Goal: Transaction & Acquisition: Sell product/service

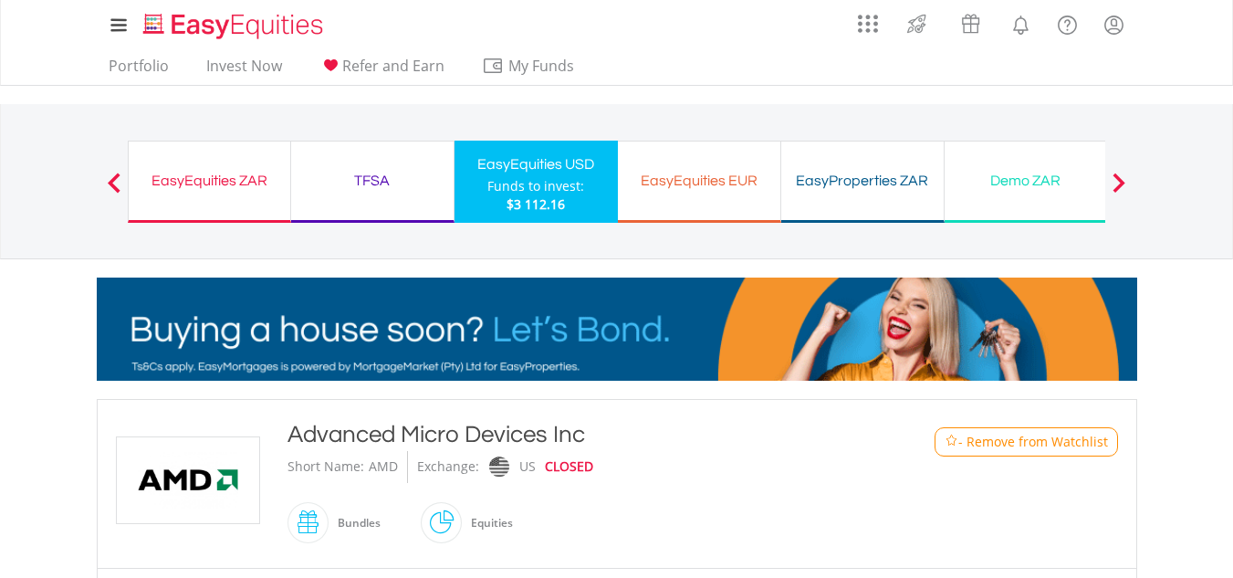
scroll to position [505, 0]
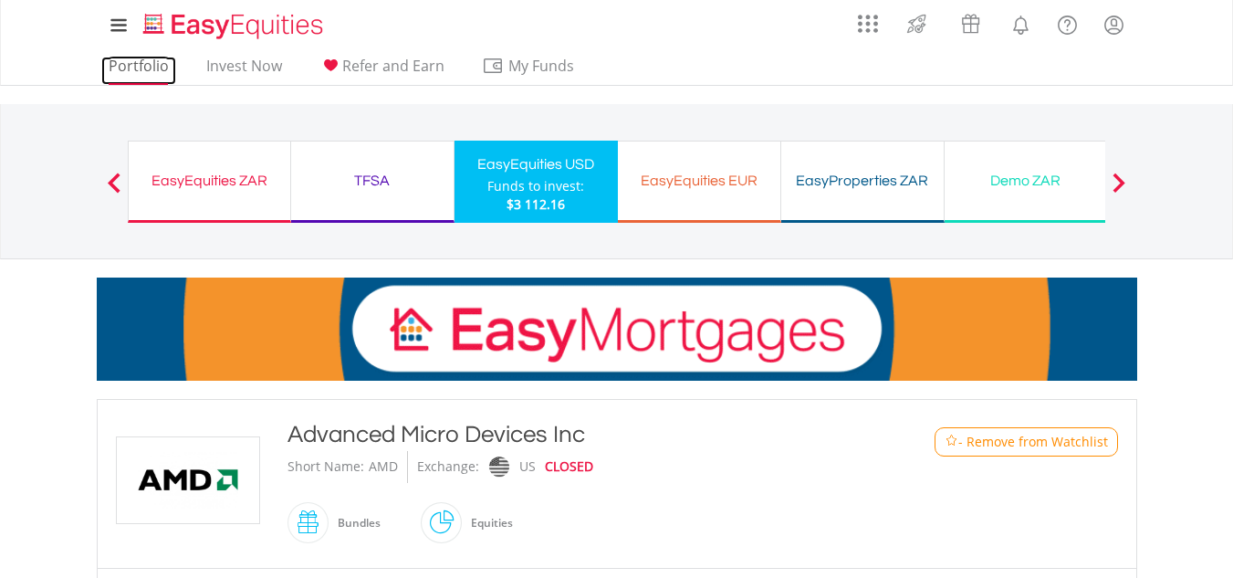
click at [152, 63] on link "Portfolio" at bounding box center [138, 71] width 75 height 28
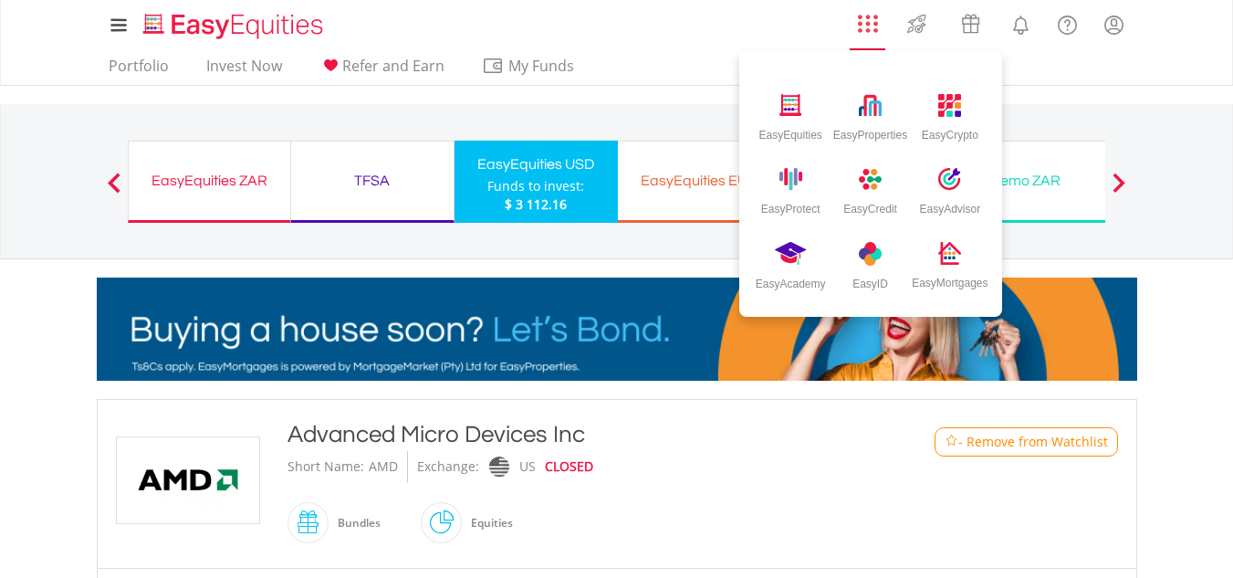
click at [879, 31] on link "AppsGrid" at bounding box center [868, 19] width 44 height 29
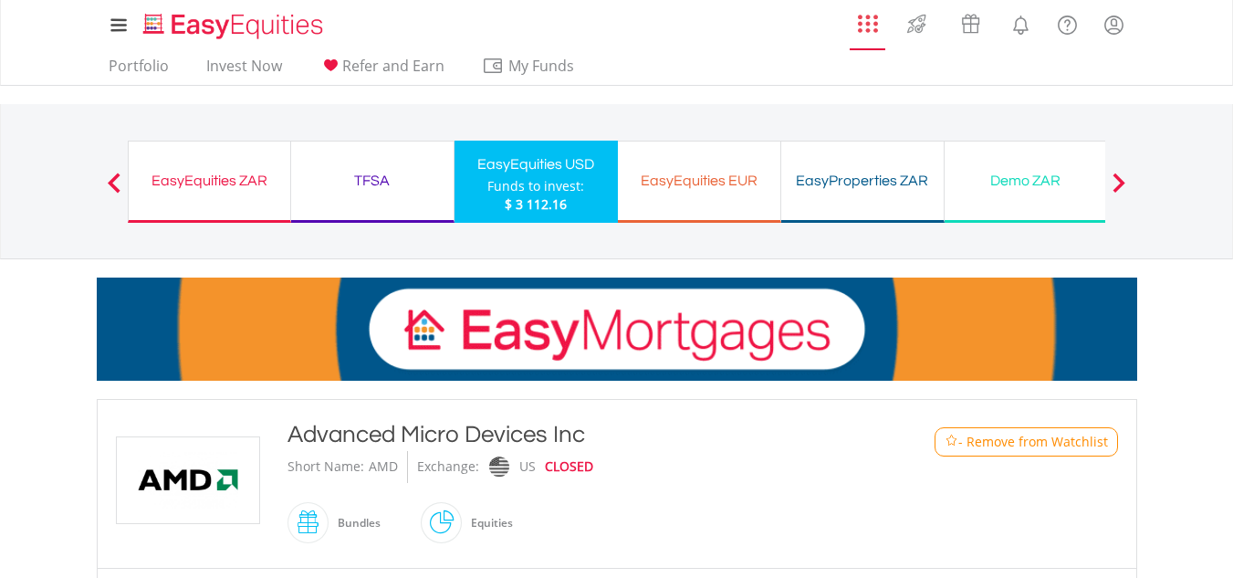
click at [879, 31] on link "AppsGrid" at bounding box center [868, 19] width 44 height 29
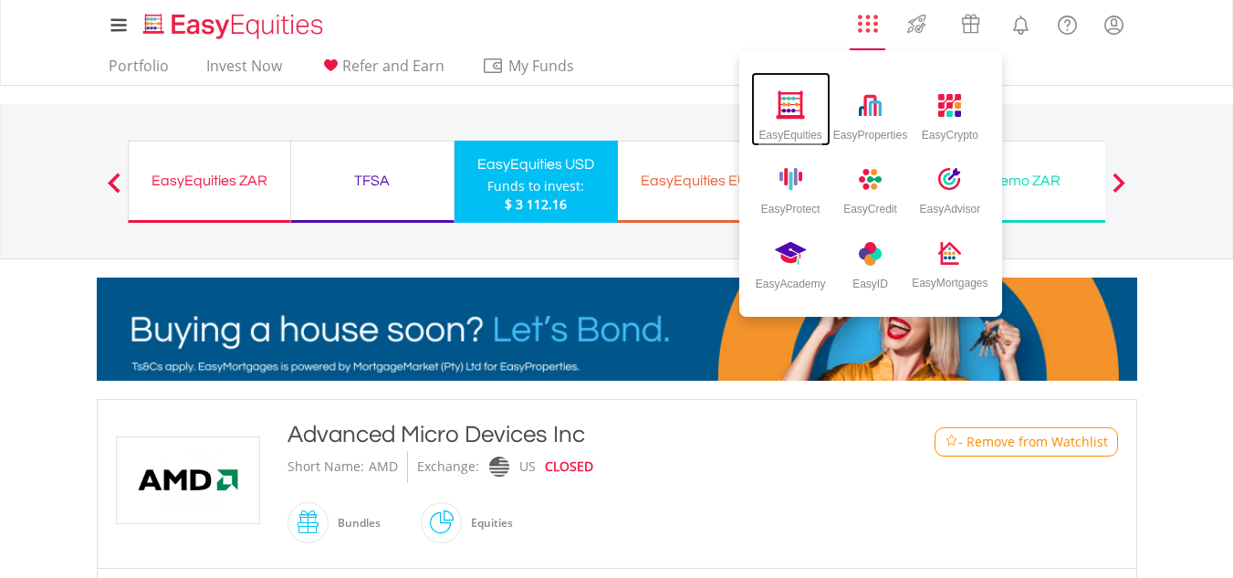
click at [780, 121] on div "EasyEquities" at bounding box center [790, 130] width 63 height 21
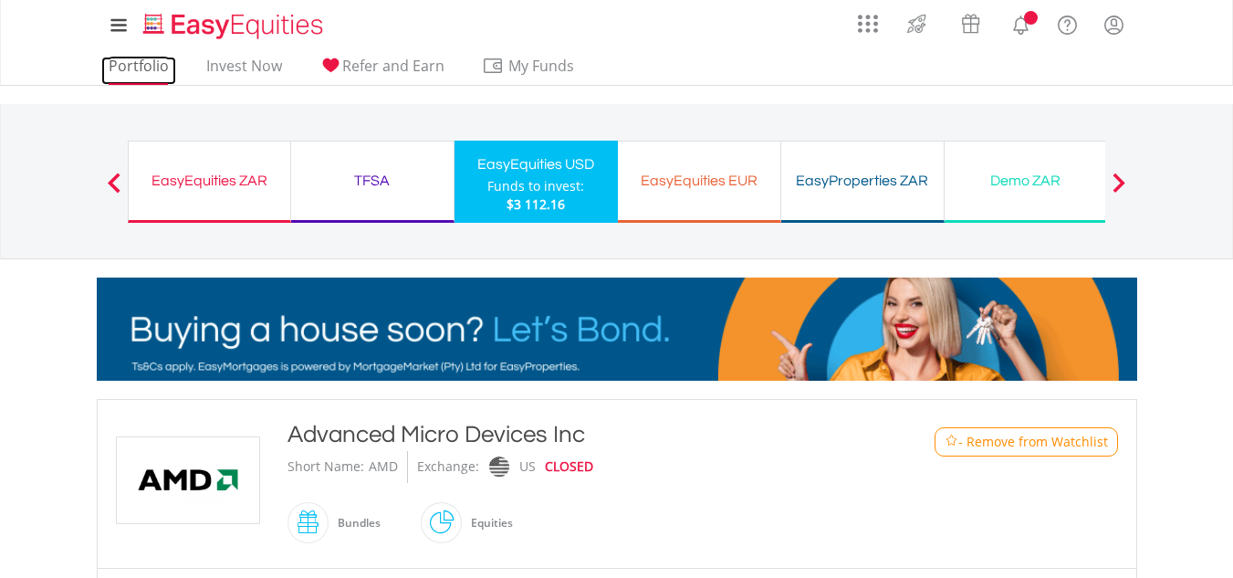
click at [147, 66] on link "Portfolio" at bounding box center [138, 71] width 75 height 28
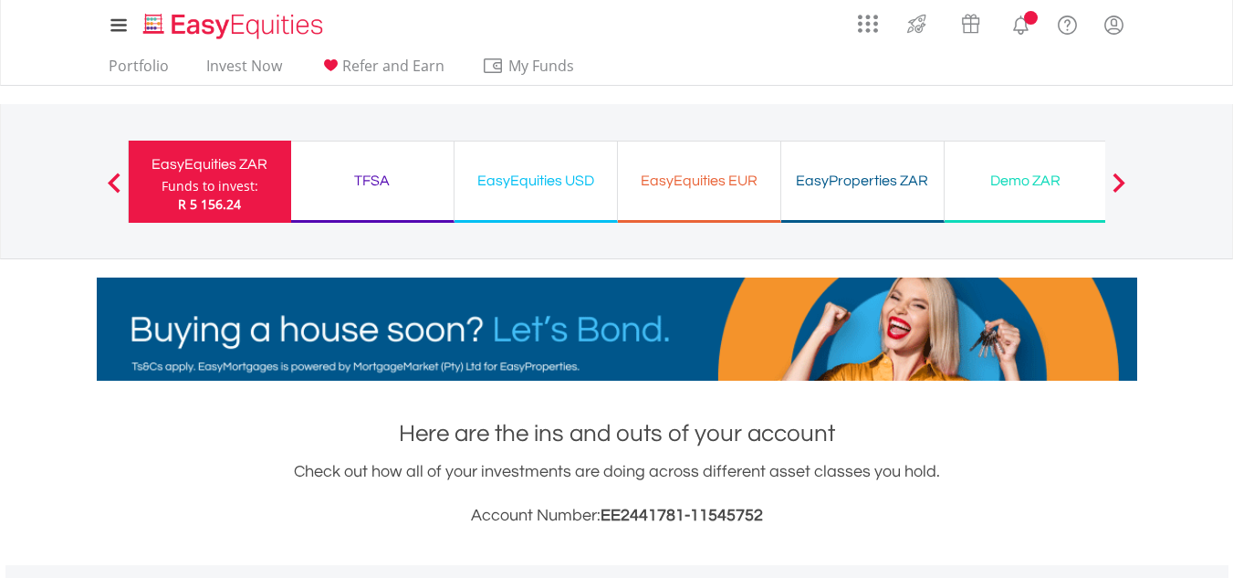
scroll to position [505, 0]
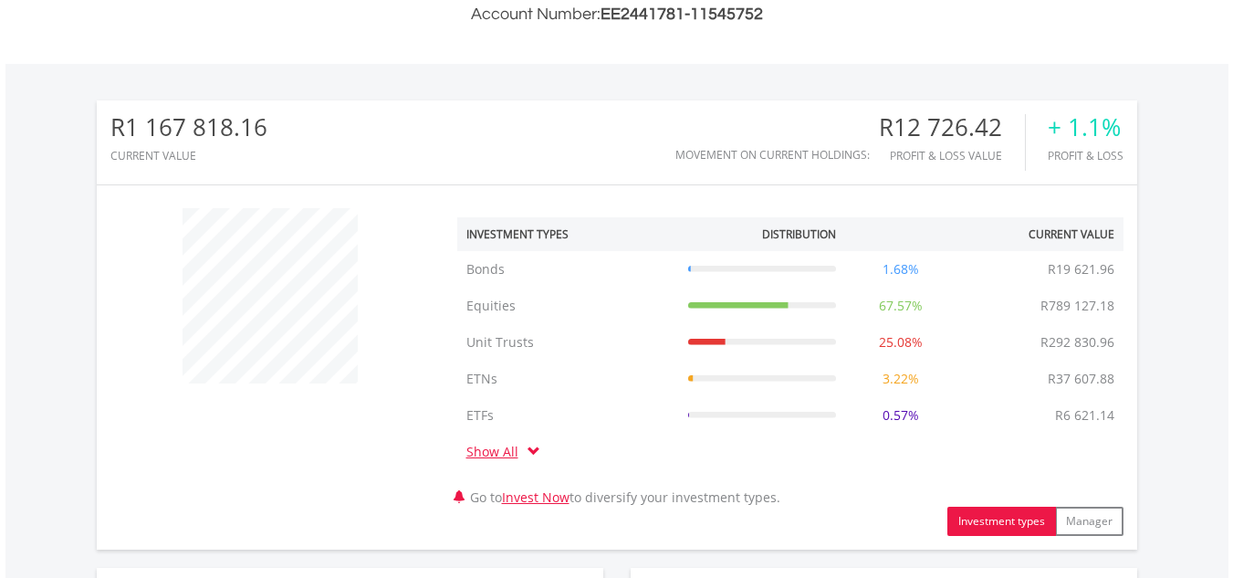
scroll to position [1006, 0]
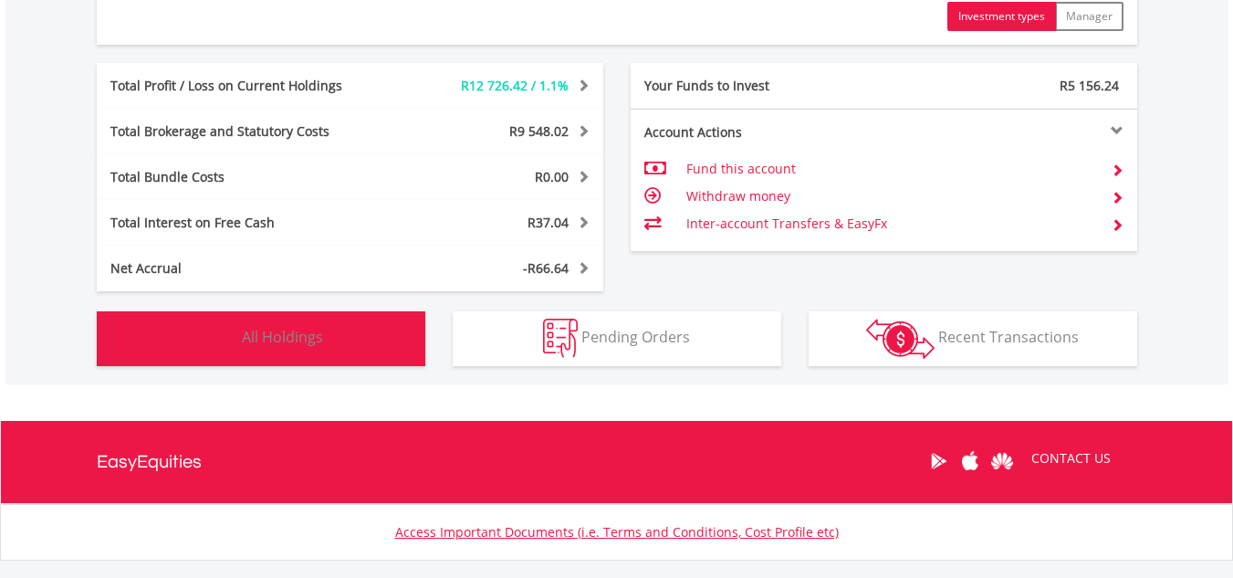
click at [381, 336] on button "Holdings All Holdings" at bounding box center [261, 338] width 329 height 55
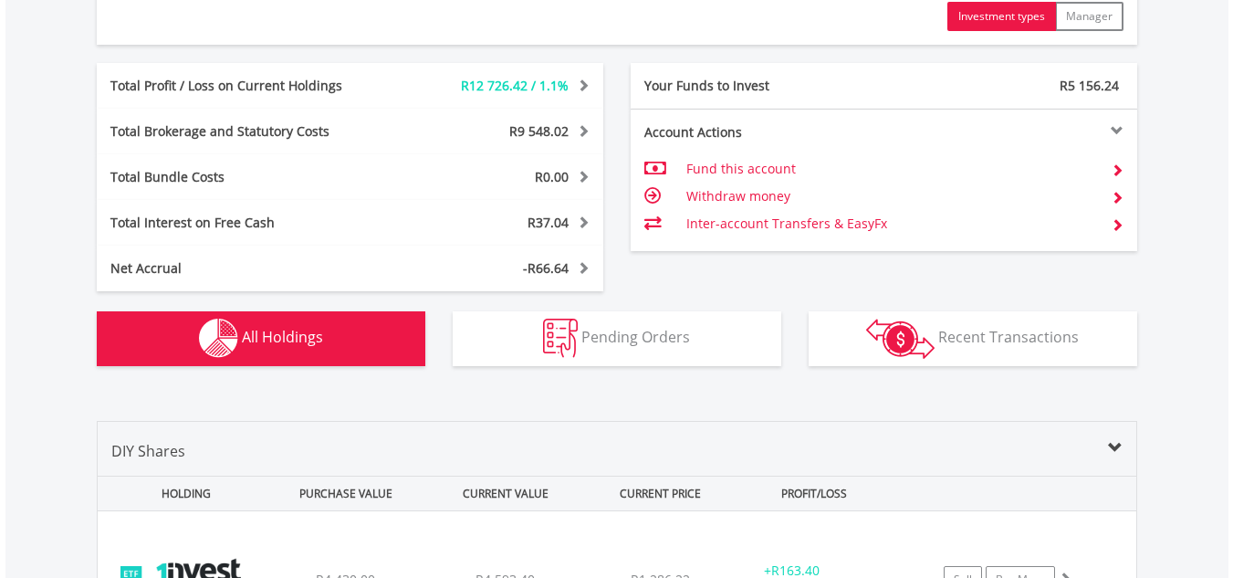
scroll to position [1427, 0]
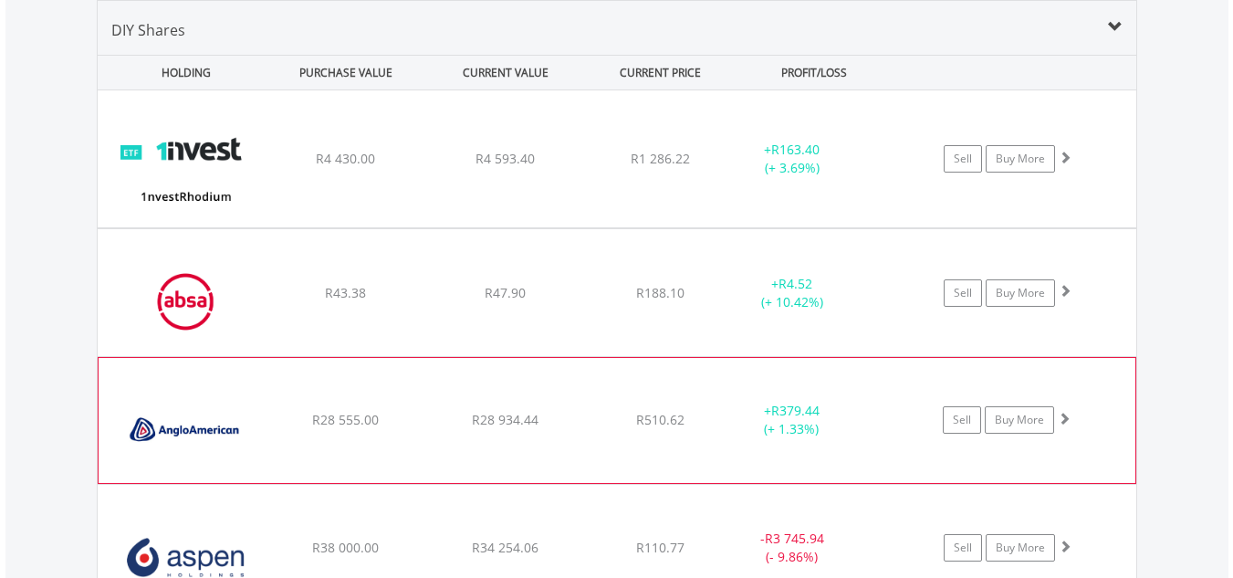
click at [601, 227] on div "﻿ Anglo American PLC R28 555.00 R28 934.44 R510.62 + R379.44 (+ 1.33%) Sell Buy…" at bounding box center [617, 158] width 1039 height 137
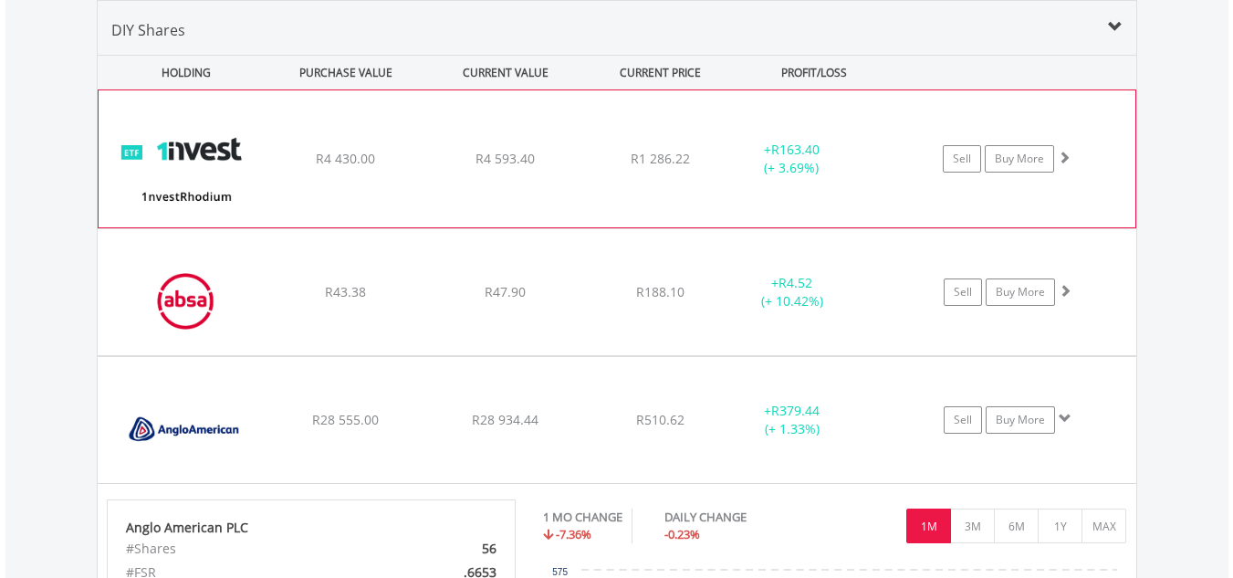
click at [821, 164] on div "+ R163.40 (+ 3.69%)" at bounding box center [791, 159] width 137 height 37
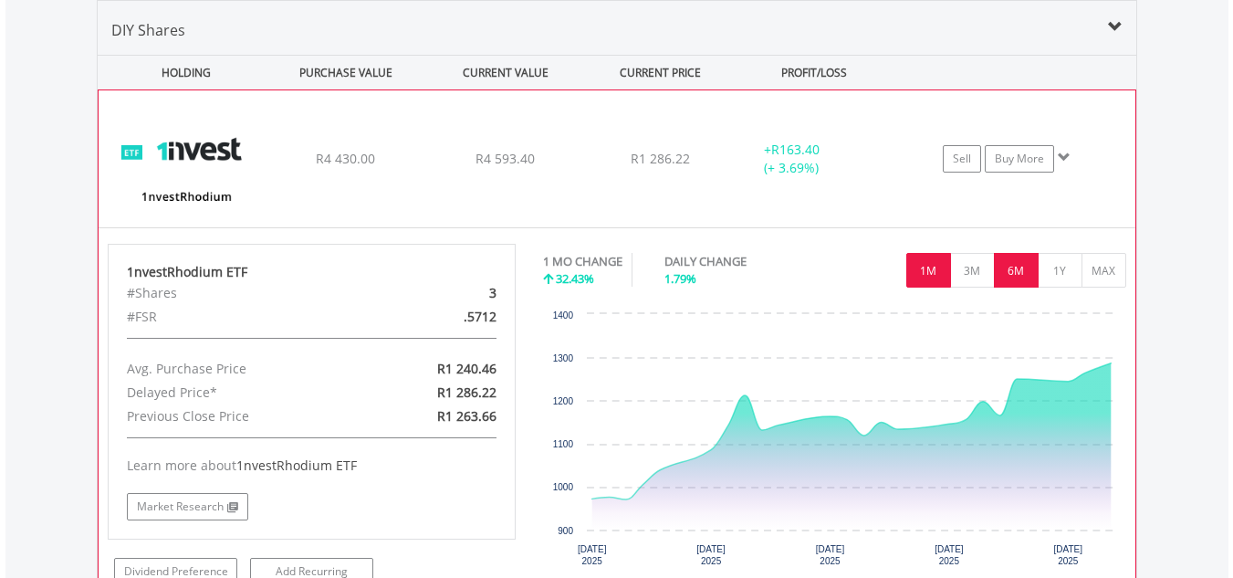
click at [1017, 260] on button "6M" at bounding box center [1016, 270] width 45 height 35
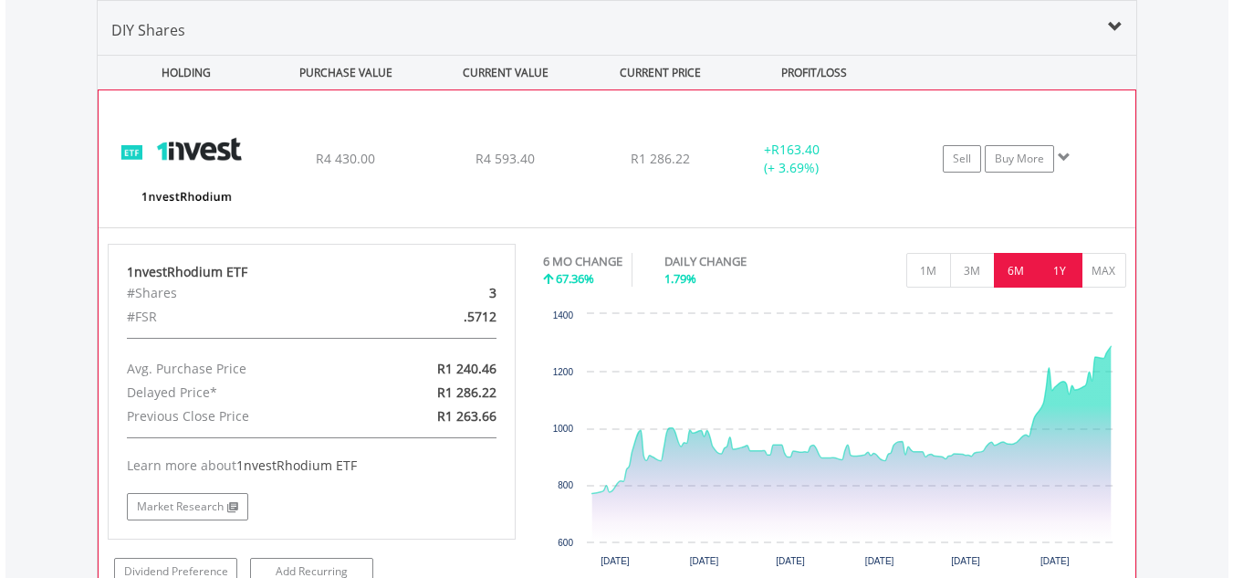
click at [1068, 264] on button "1Y" at bounding box center [1060, 270] width 45 height 35
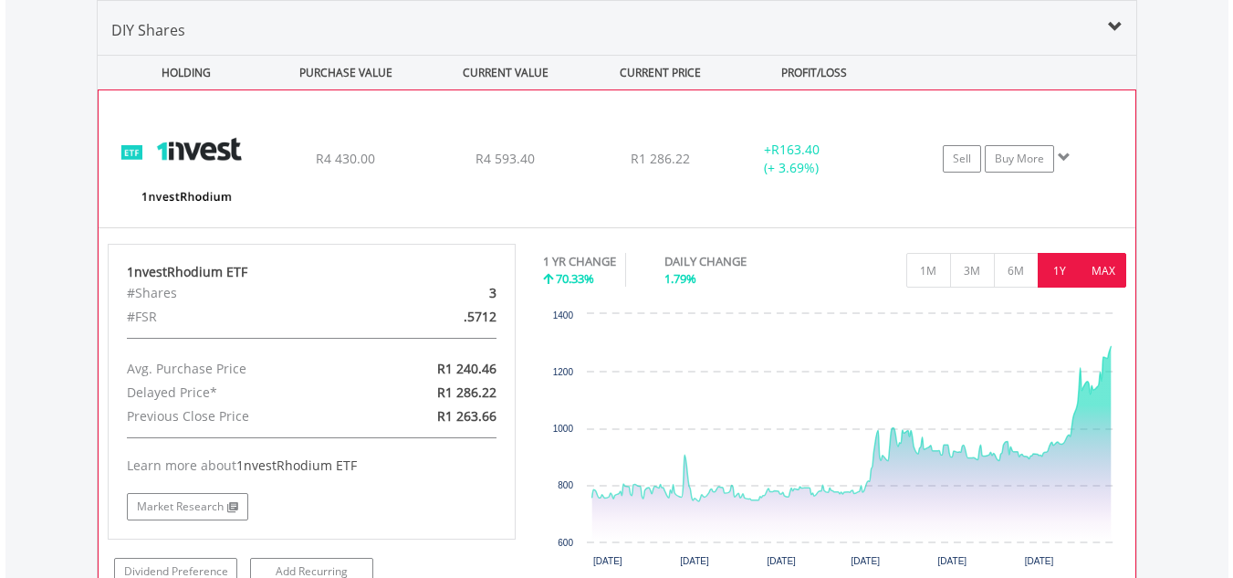
click at [1107, 257] on button "MAX" at bounding box center [1104, 270] width 45 height 35
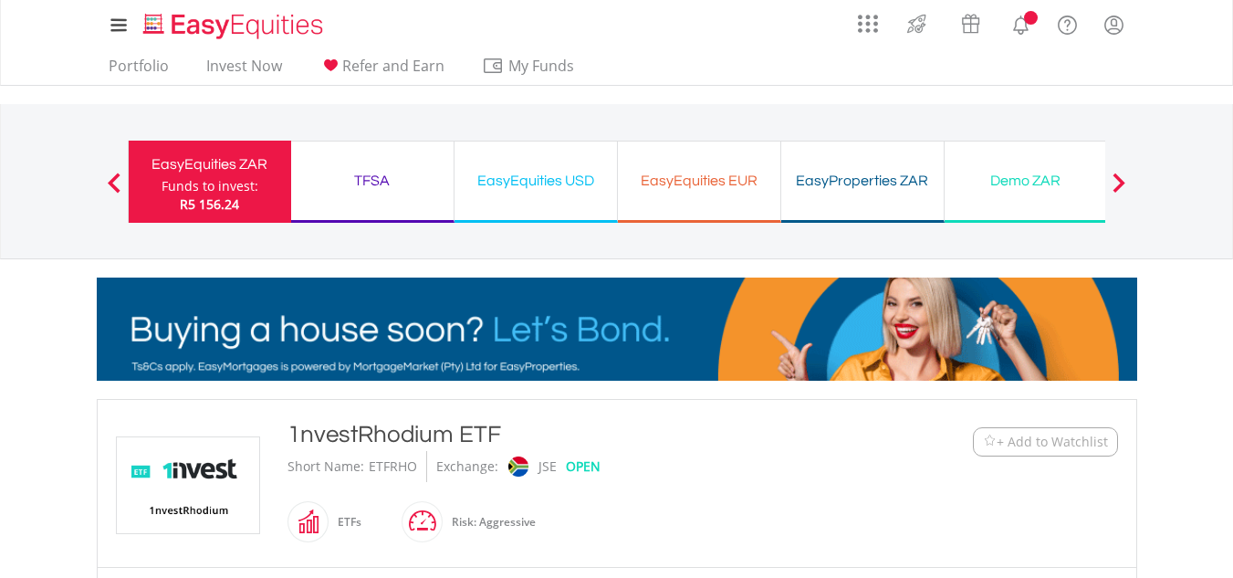
scroll to position [505, 0]
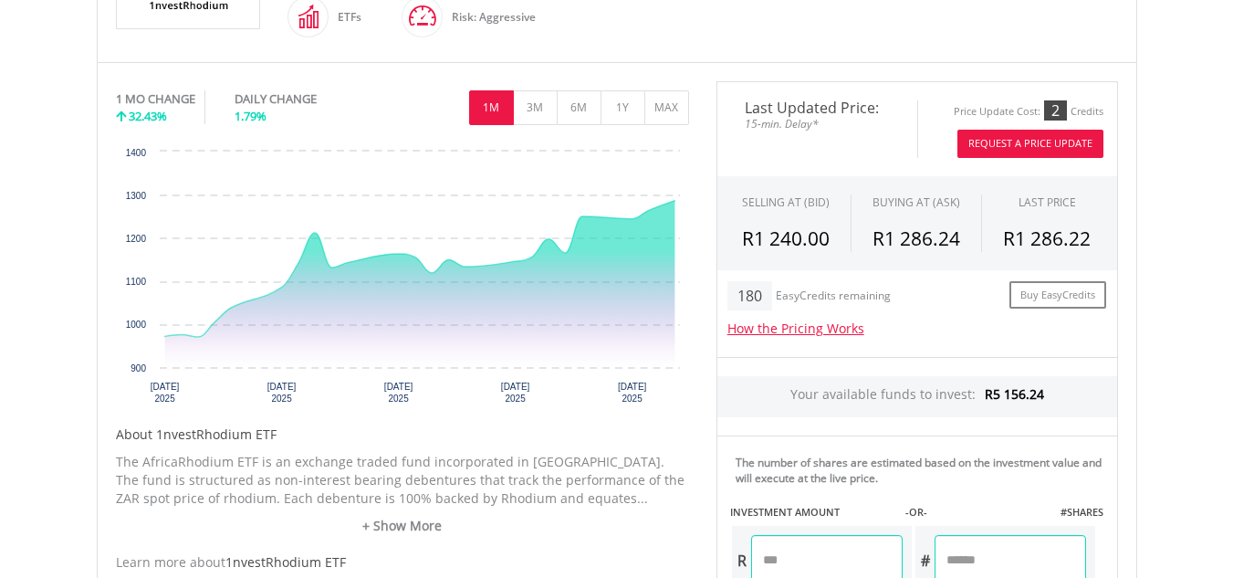
click at [830, 554] on input "number" at bounding box center [827, 560] width 152 height 51
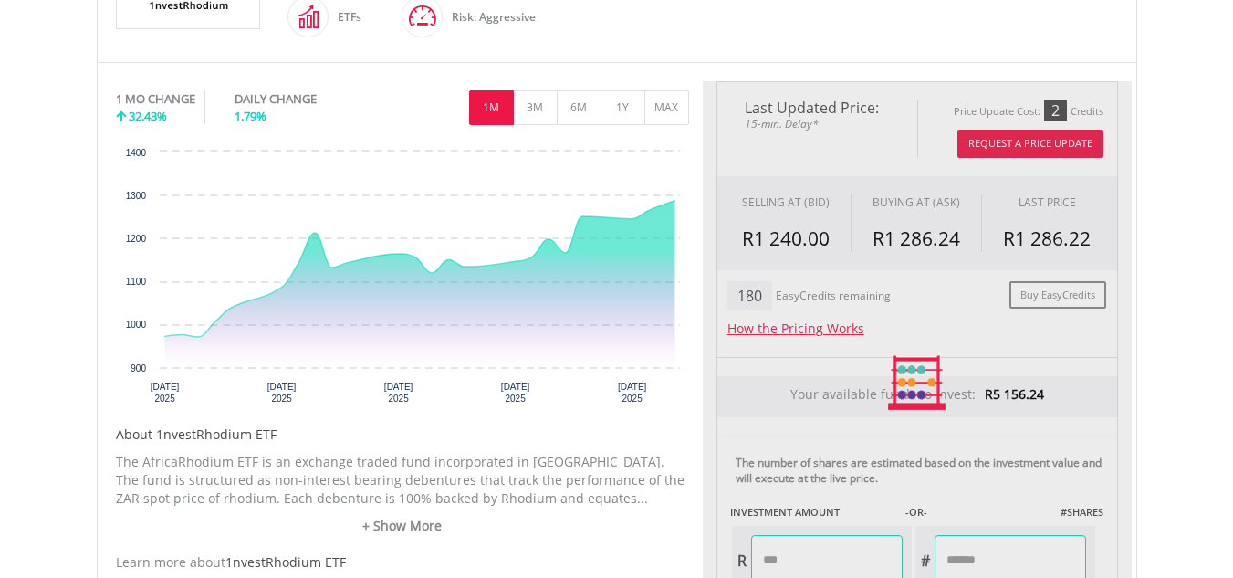
type input "*******"
type input "******"
click at [1172, 455] on body "My Investments Invest Now New Listings Sell My Recurring Investments Pending Or…" at bounding box center [616, 266] width 1233 height 1542
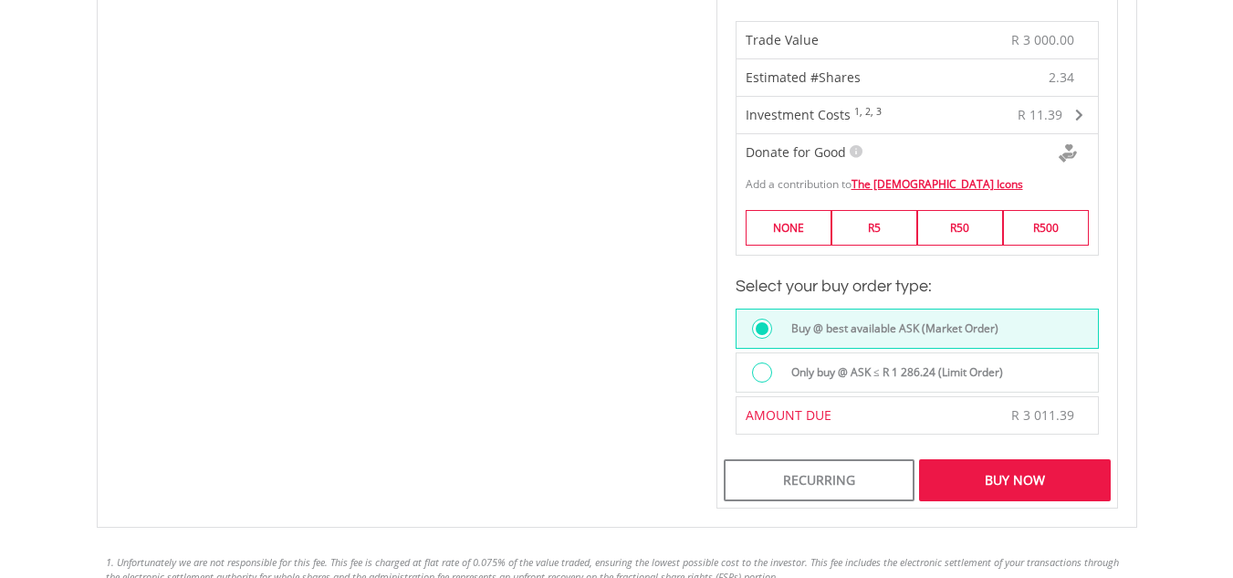
scroll to position [1514, 0]
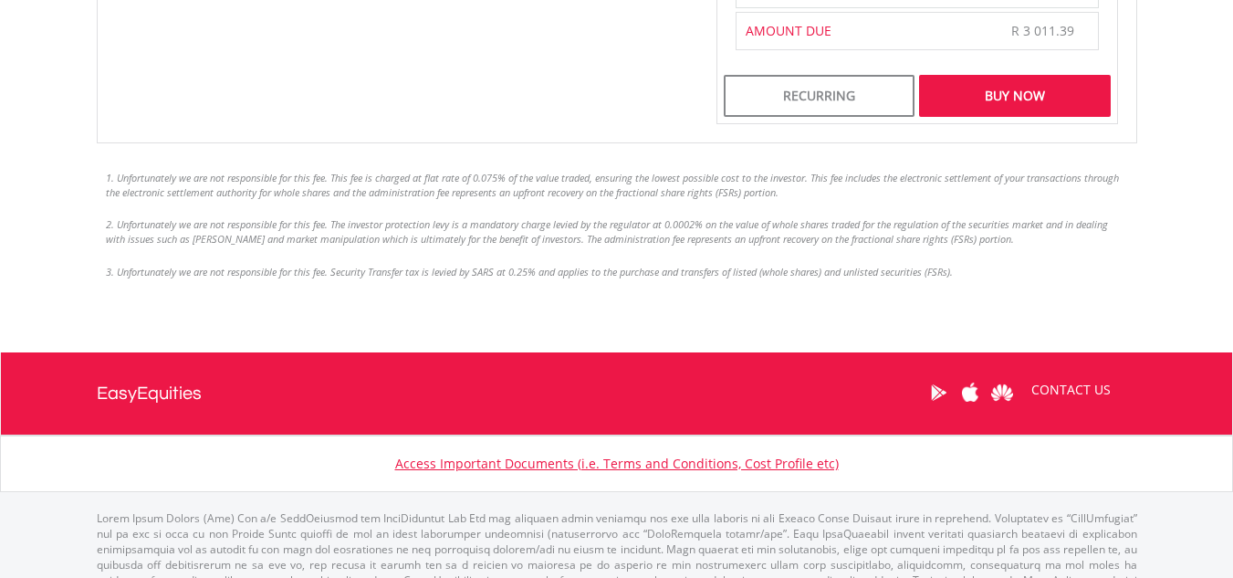
click at [1000, 95] on div "Buy Now" at bounding box center [1014, 96] width 191 height 42
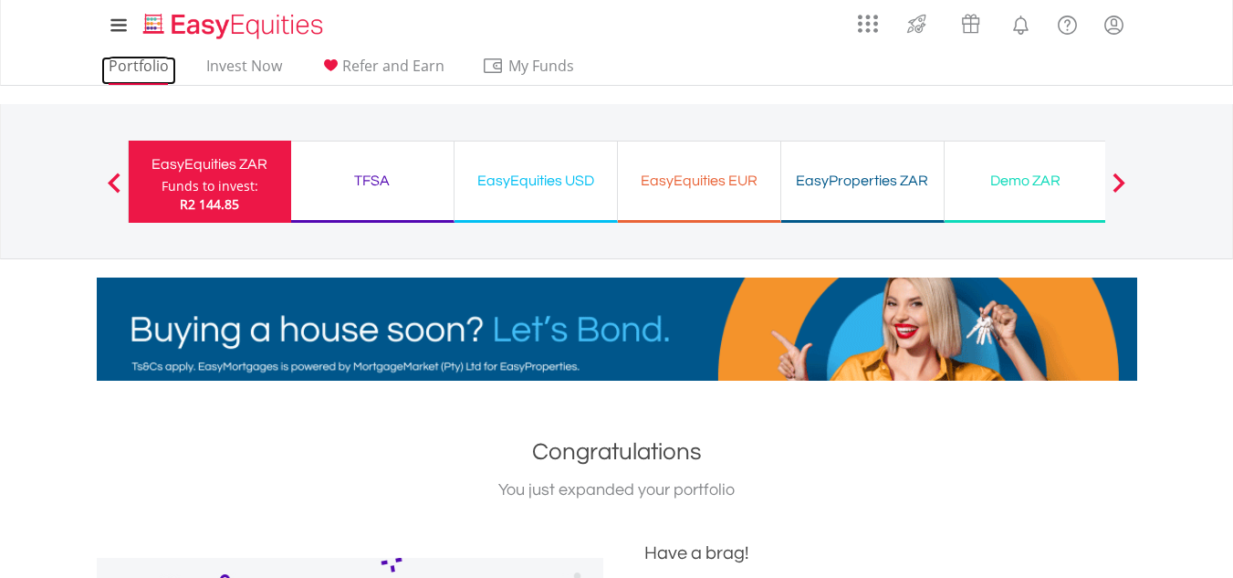
click at [145, 67] on link "Portfolio" at bounding box center [138, 71] width 75 height 28
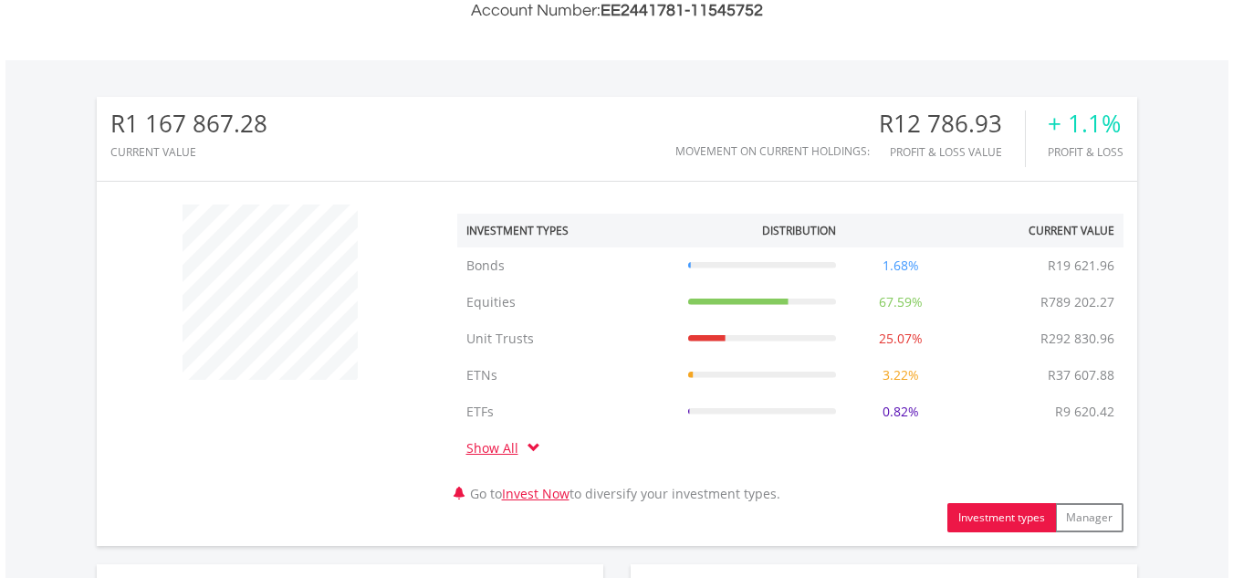
scroll to position [1010, 0]
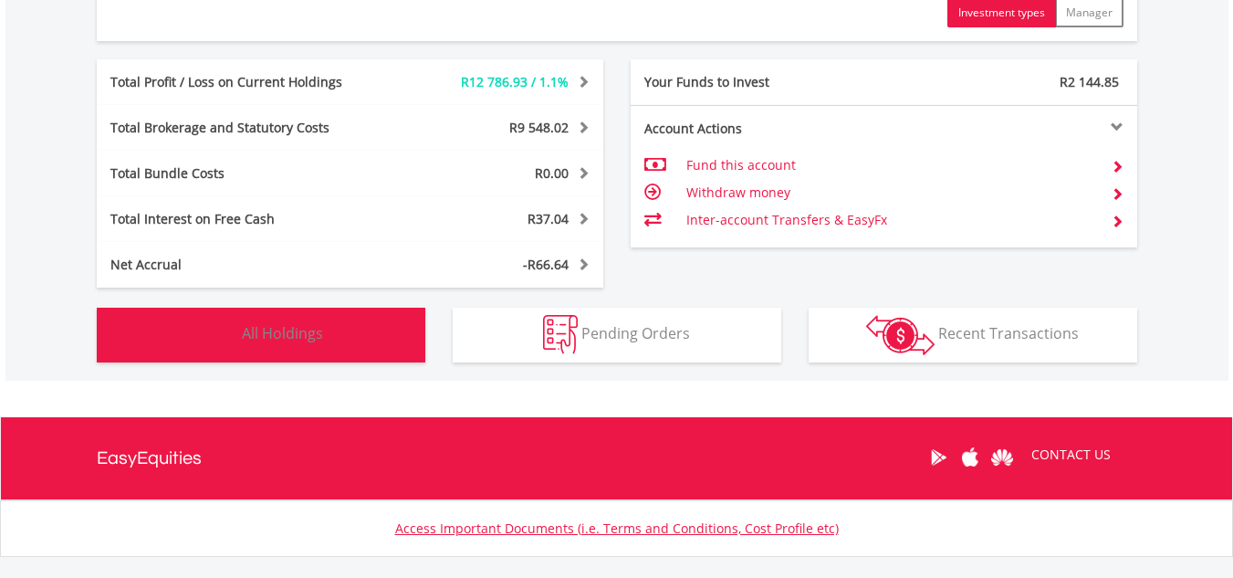
click at [369, 357] on button "Holdings All Holdings" at bounding box center [261, 335] width 329 height 55
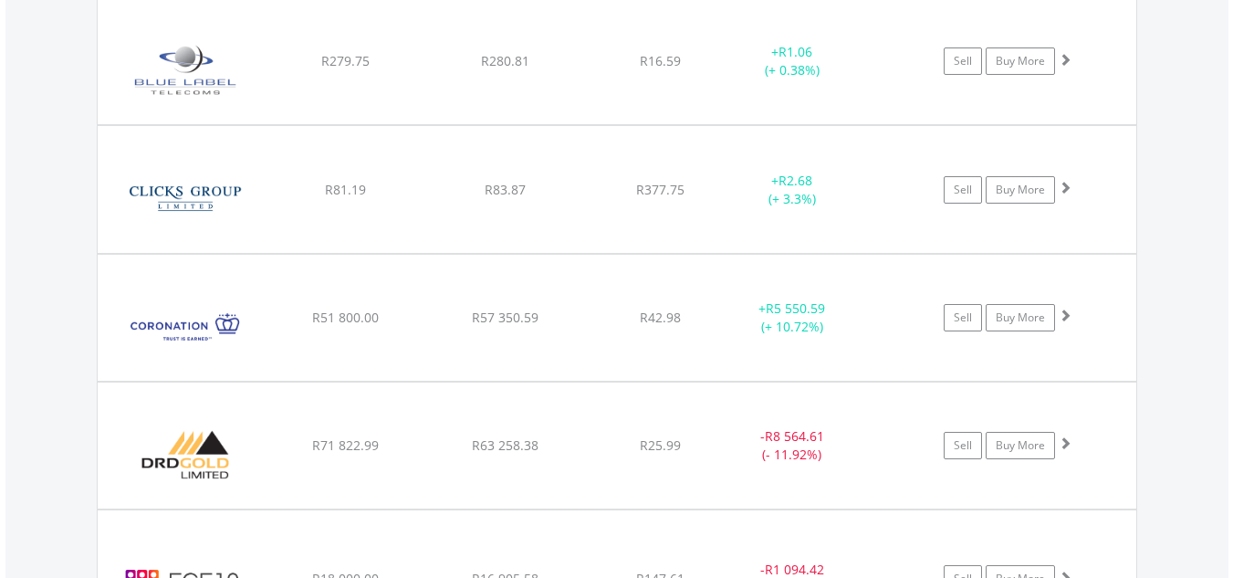
scroll to position [2941, 0]
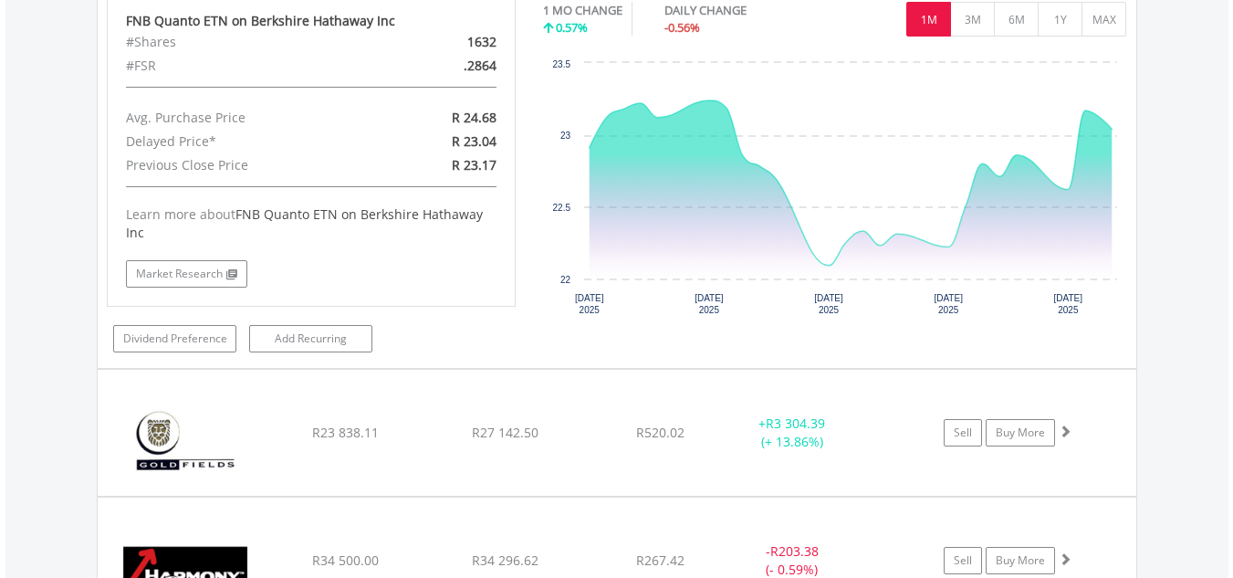
scroll to position [4018, 0]
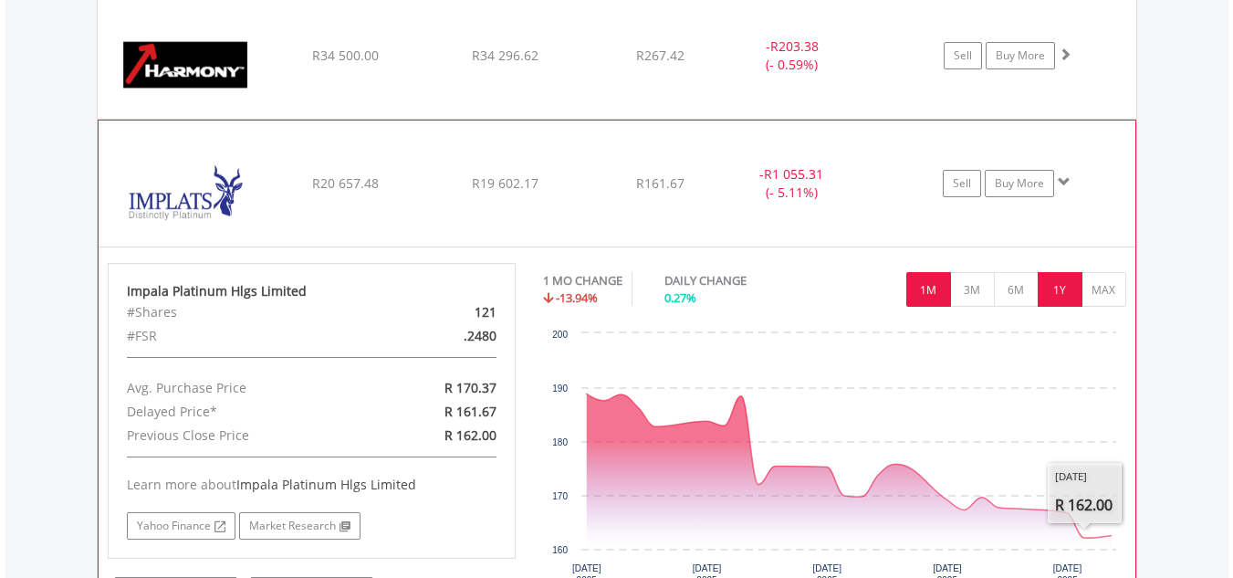
click at [1062, 295] on button "1Y" at bounding box center [1060, 289] width 45 height 35
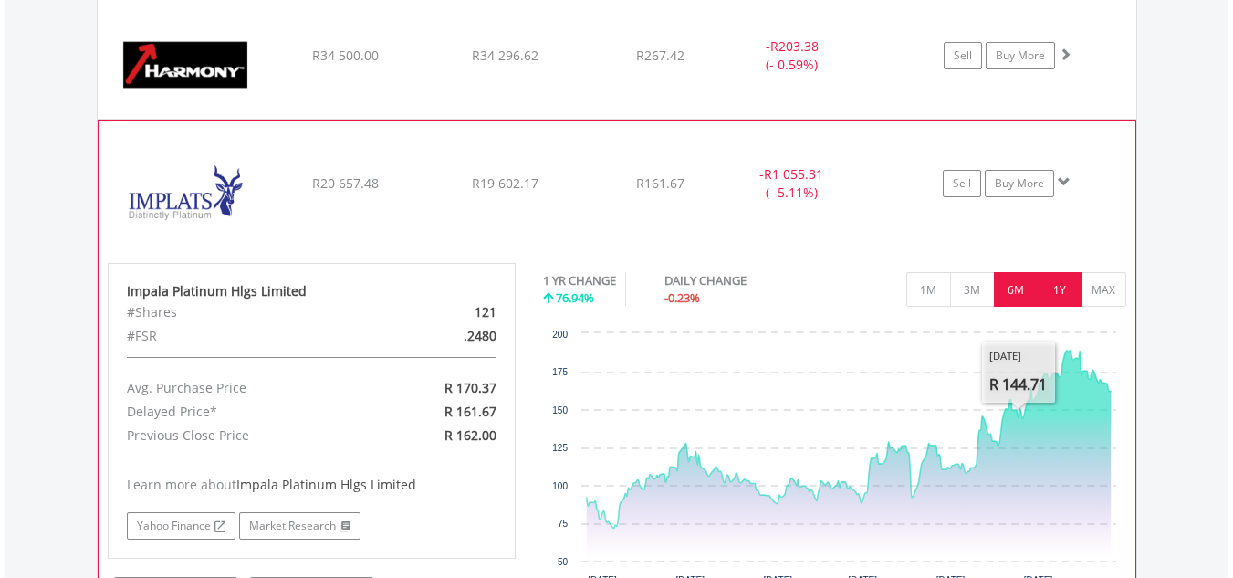
click at [1017, 292] on button "6M" at bounding box center [1016, 289] width 45 height 35
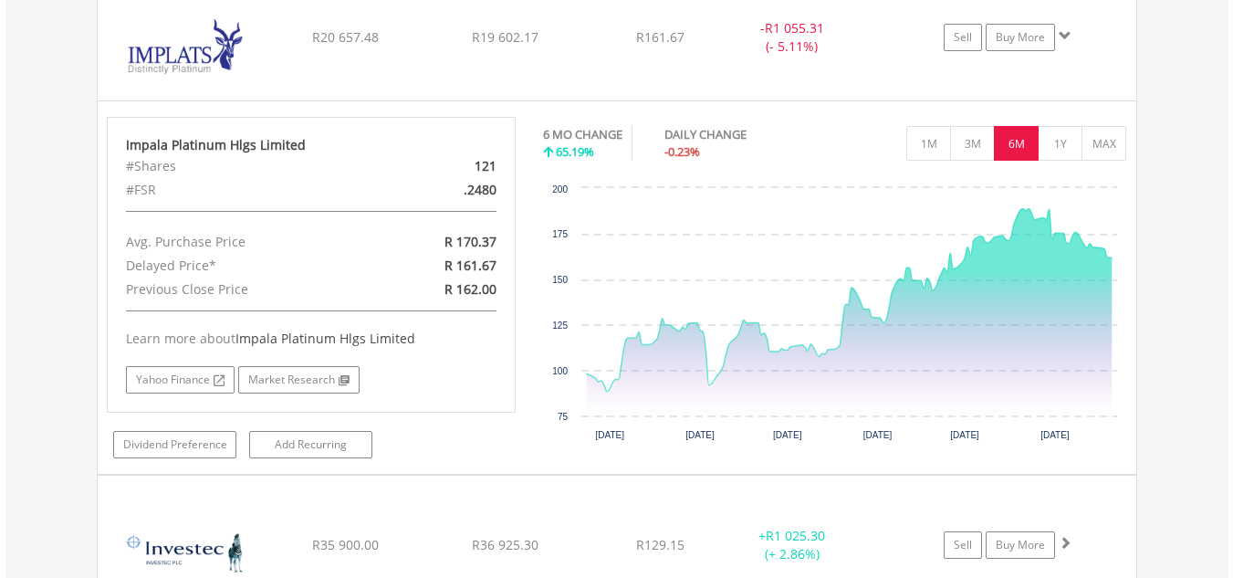
scroll to position [4669, 0]
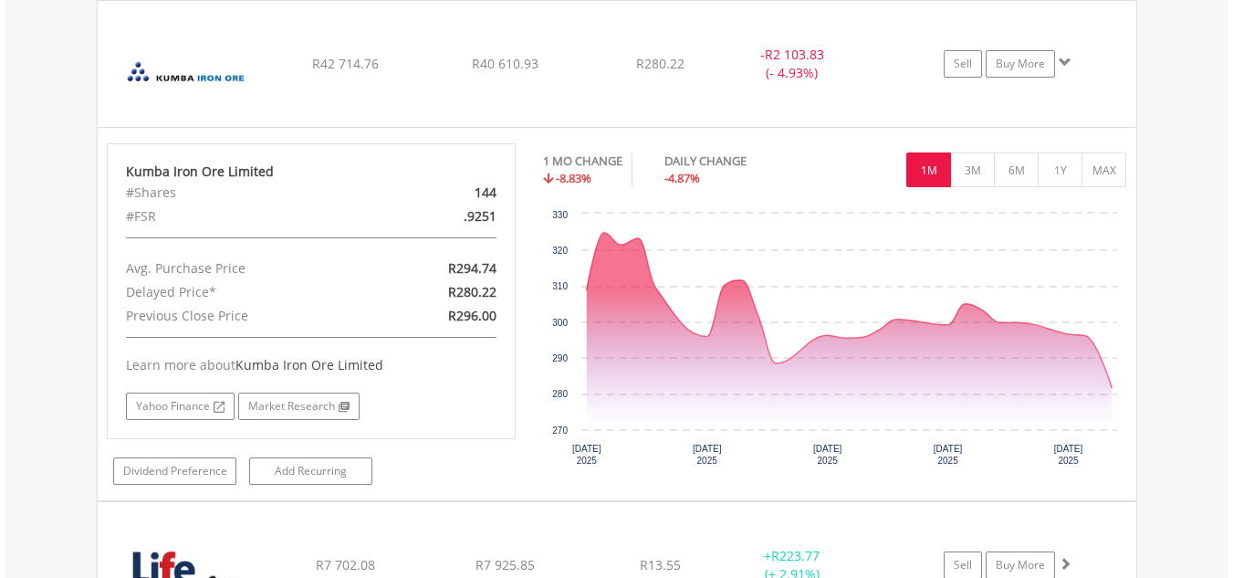
scroll to position [5071, 0]
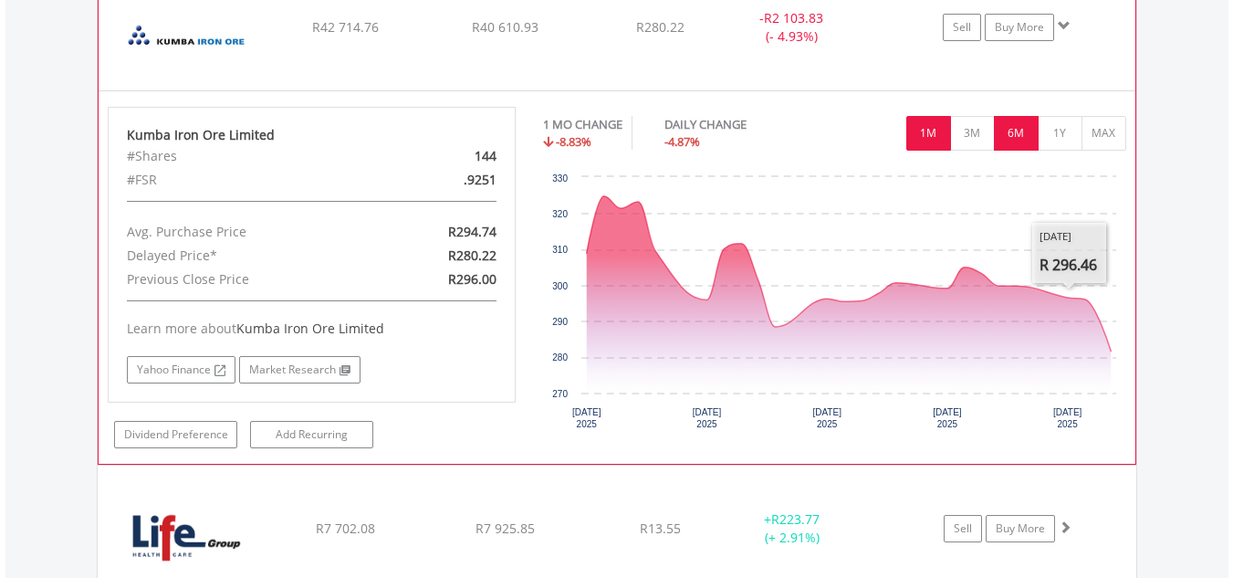
click at [1027, 144] on button "6M" at bounding box center [1016, 133] width 45 height 35
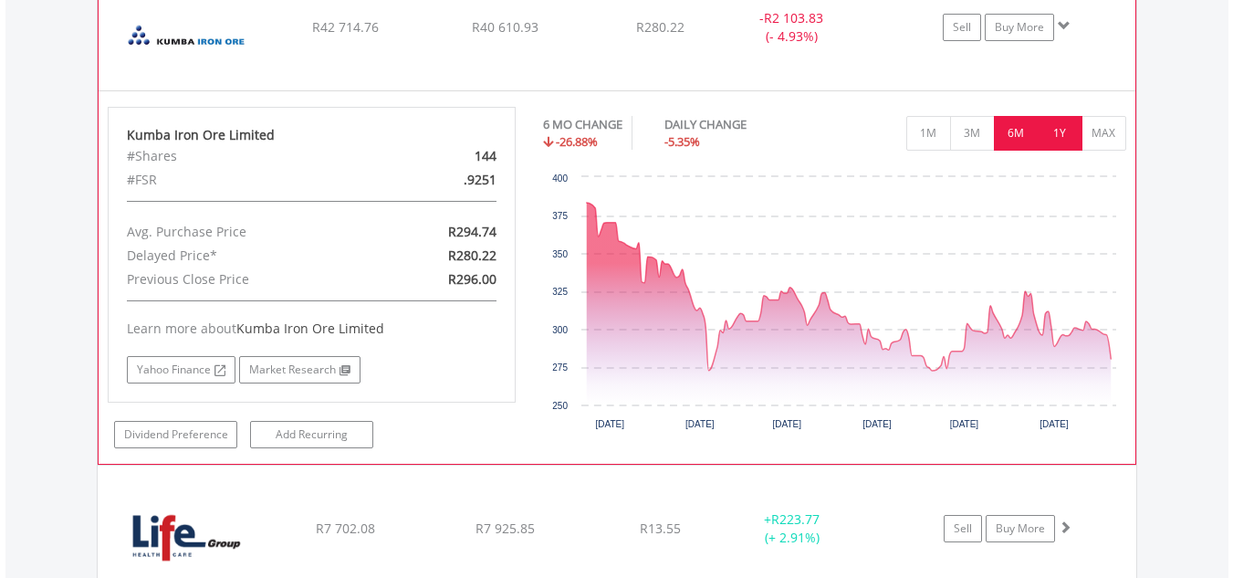
click at [1076, 136] on button "1Y" at bounding box center [1060, 133] width 45 height 35
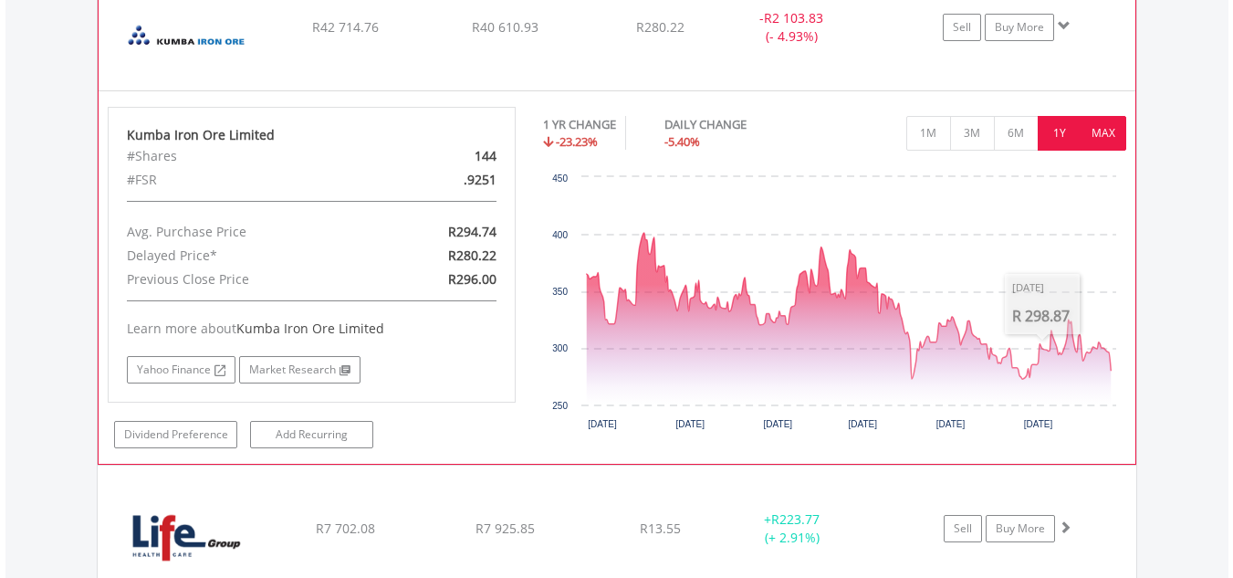
click at [1097, 136] on button "MAX" at bounding box center [1104, 133] width 45 height 35
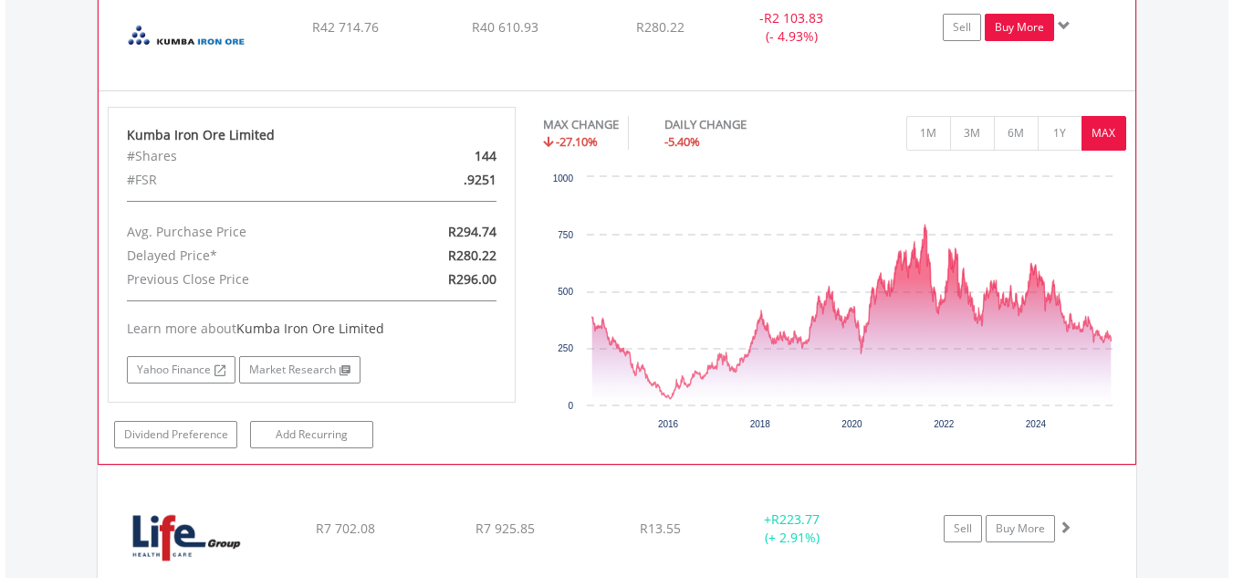
click at [1025, 31] on link "Buy More" at bounding box center [1019, 27] width 69 height 27
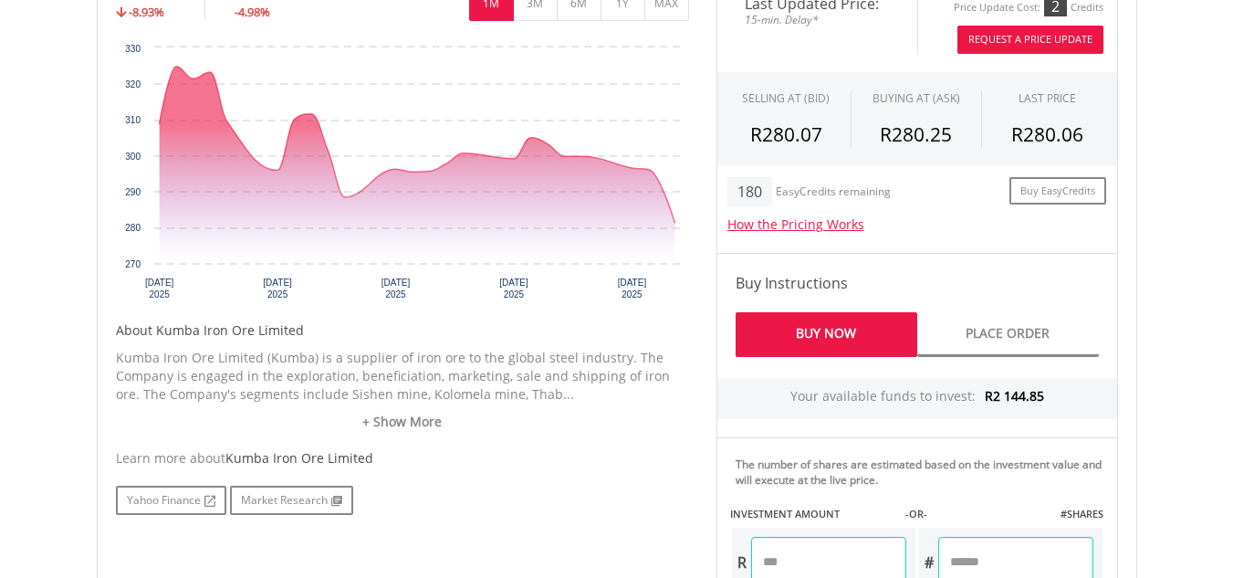
scroll to position [639, 0]
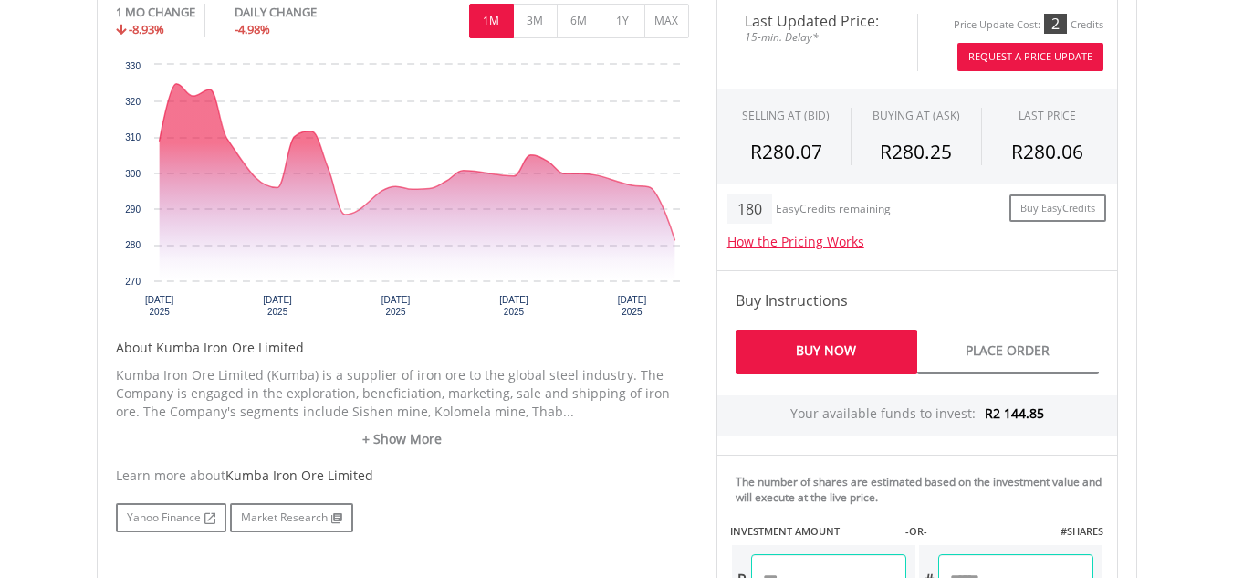
click at [1074, 51] on button "Request A Price Update" at bounding box center [1031, 57] width 146 height 28
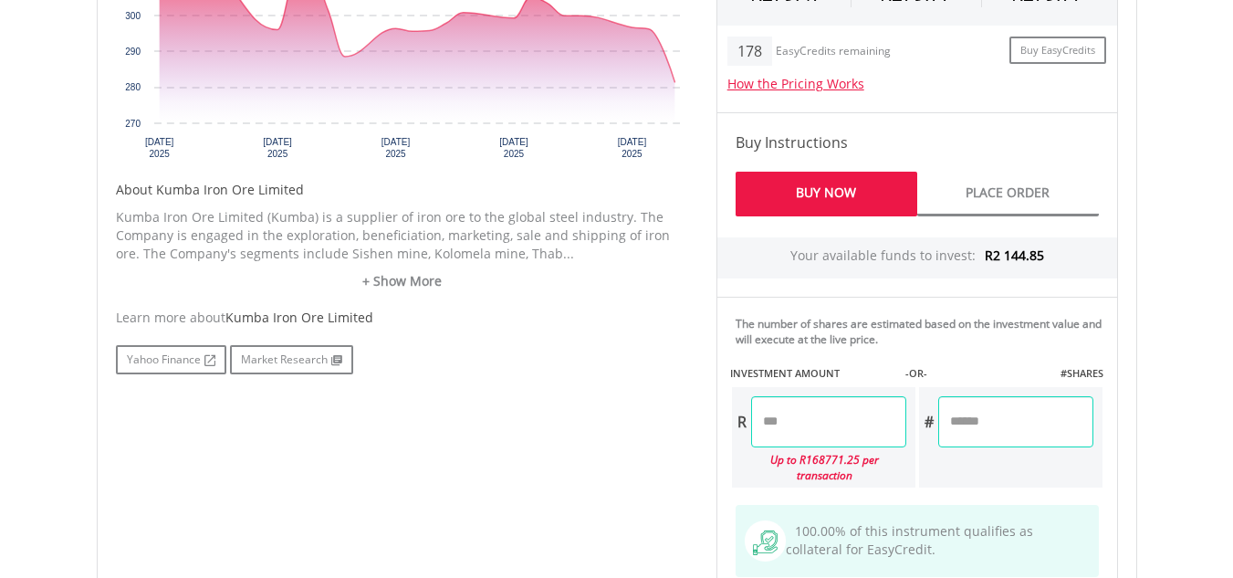
scroll to position [809, 0]
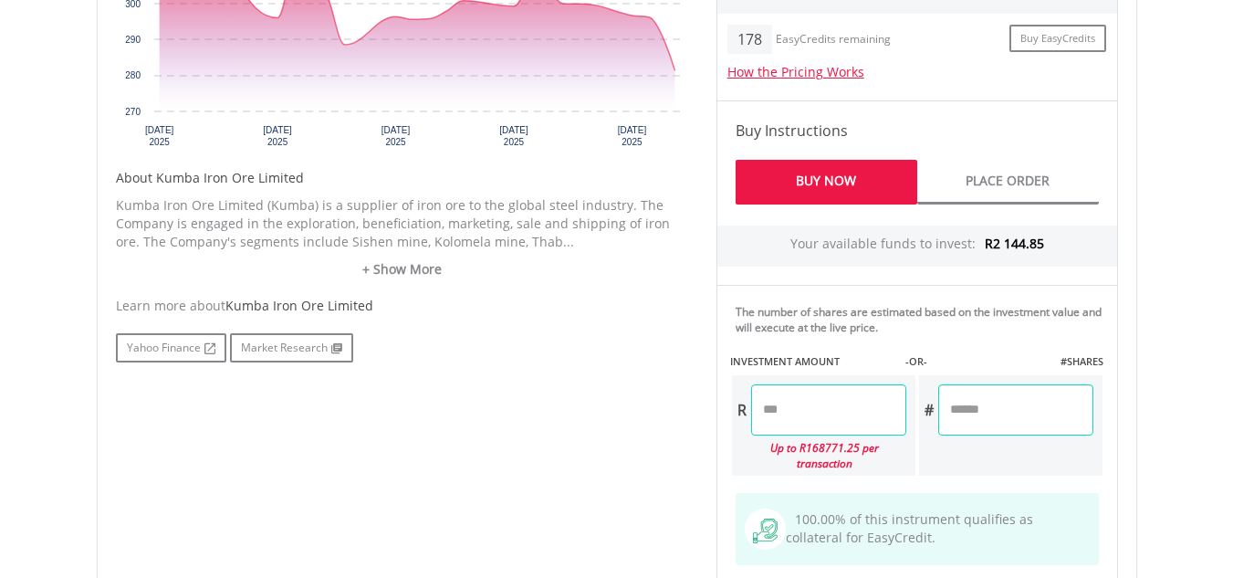
click at [843, 400] on input "number" at bounding box center [828, 409] width 155 height 51
click at [1192, 403] on body "My Investments Invest Now New Listings Sell My Recurring Investments Pending Or…" at bounding box center [616, 91] width 1233 height 1801
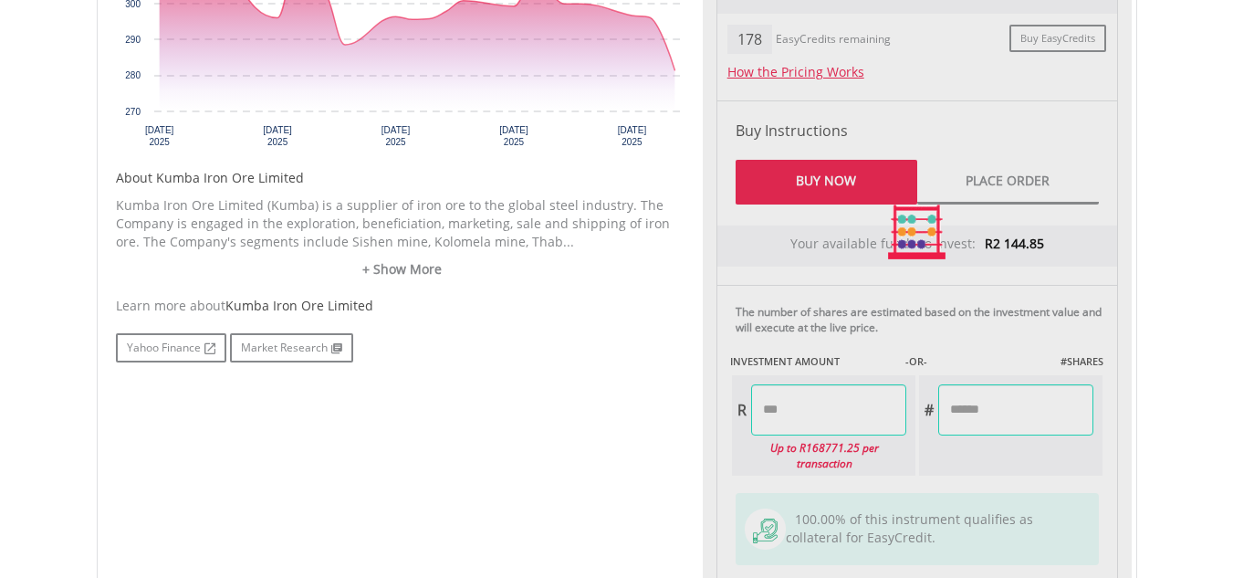
type input "*******"
type input "******"
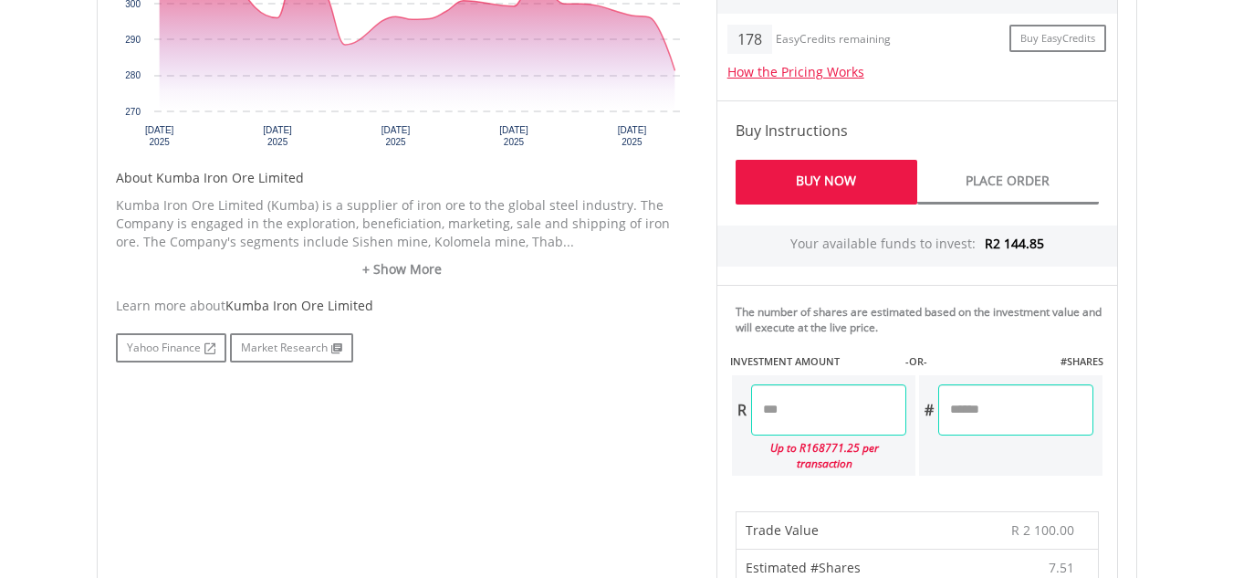
scroll to position [1314, 0]
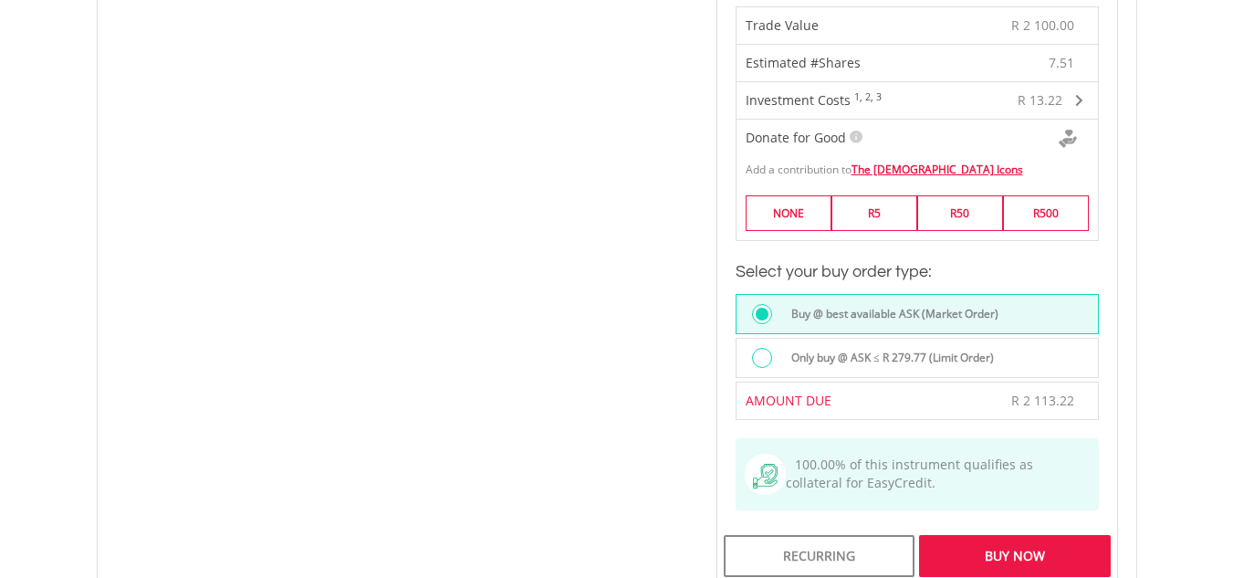
click at [1083, 535] on div "Buy Now" at bounding box center [1014, 556] width 191 height 42
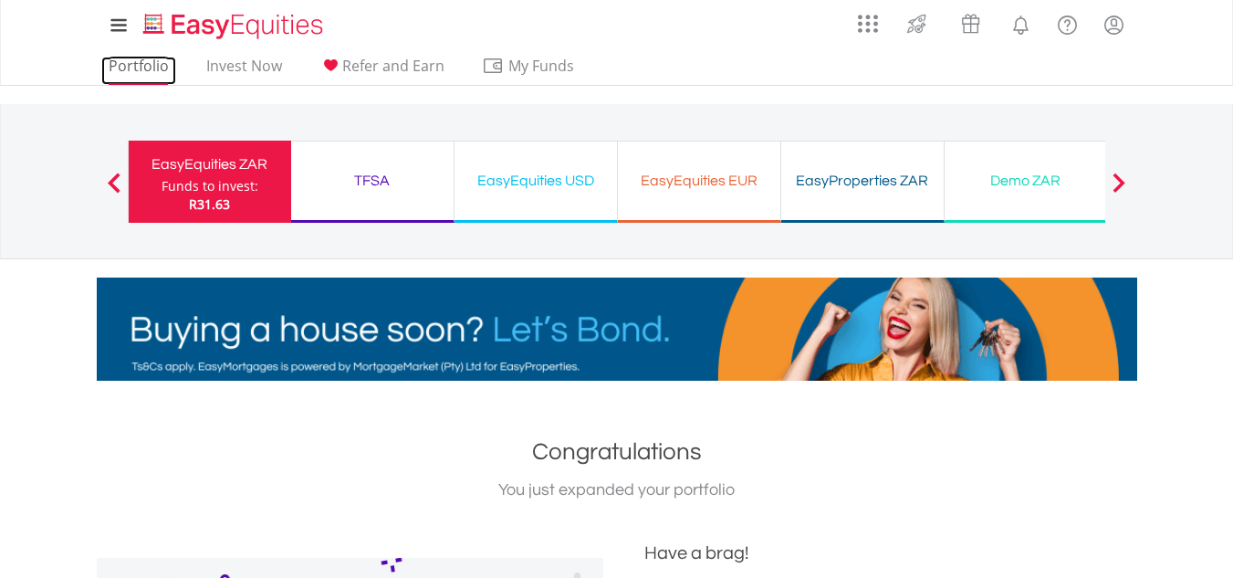
click at [143, 68] on link "Portfolio" at bounding box center [138, 71] width 75 height 28
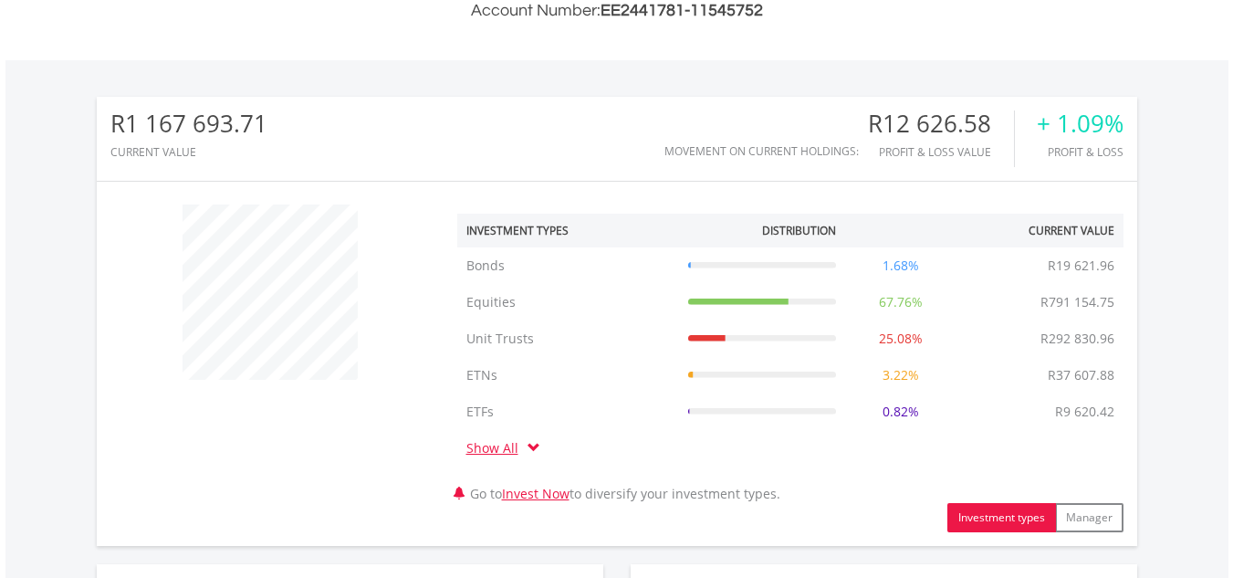
scroll to position [1010, 0]
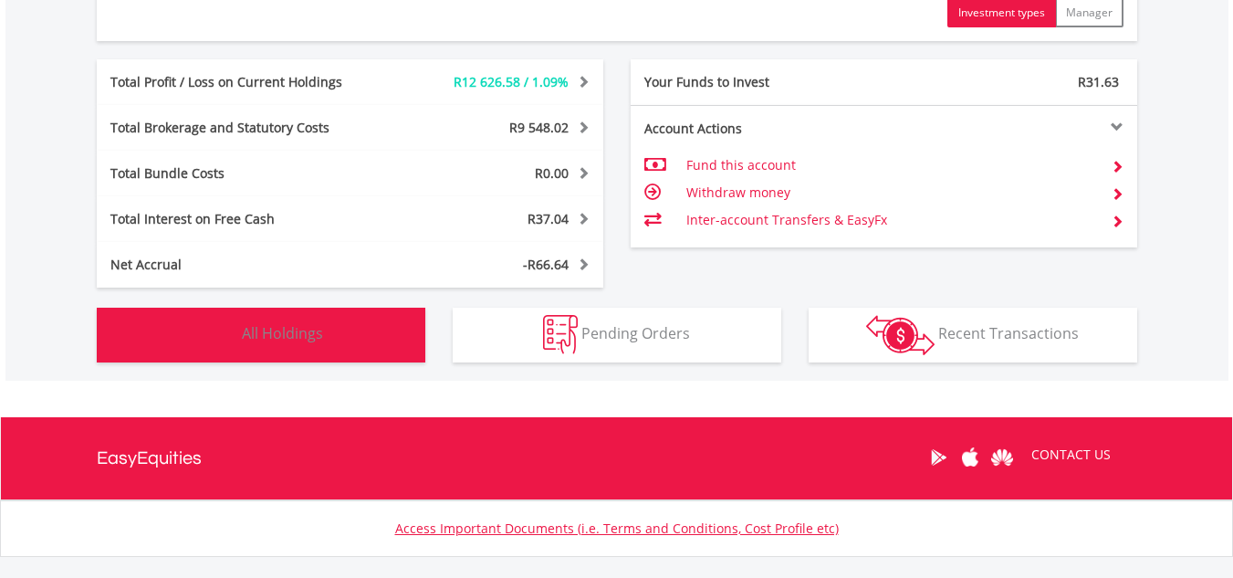
click at [380, 310] on button "Holdings All Holdings" at bounding box center [261, 335] width 329 height 55
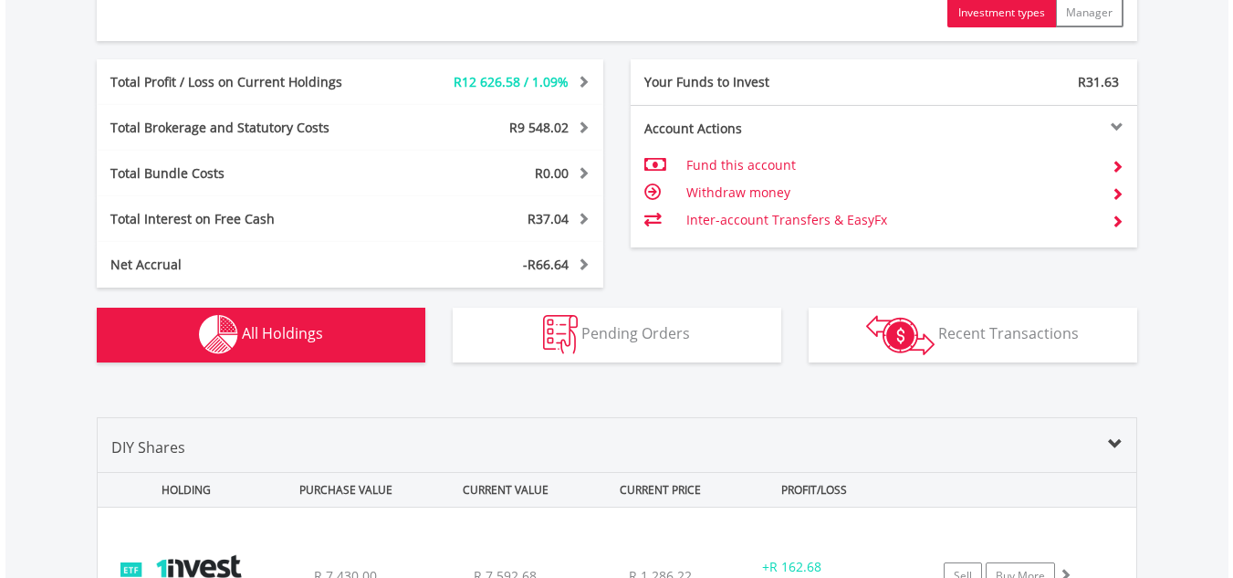
scroll to position [1427, 0]
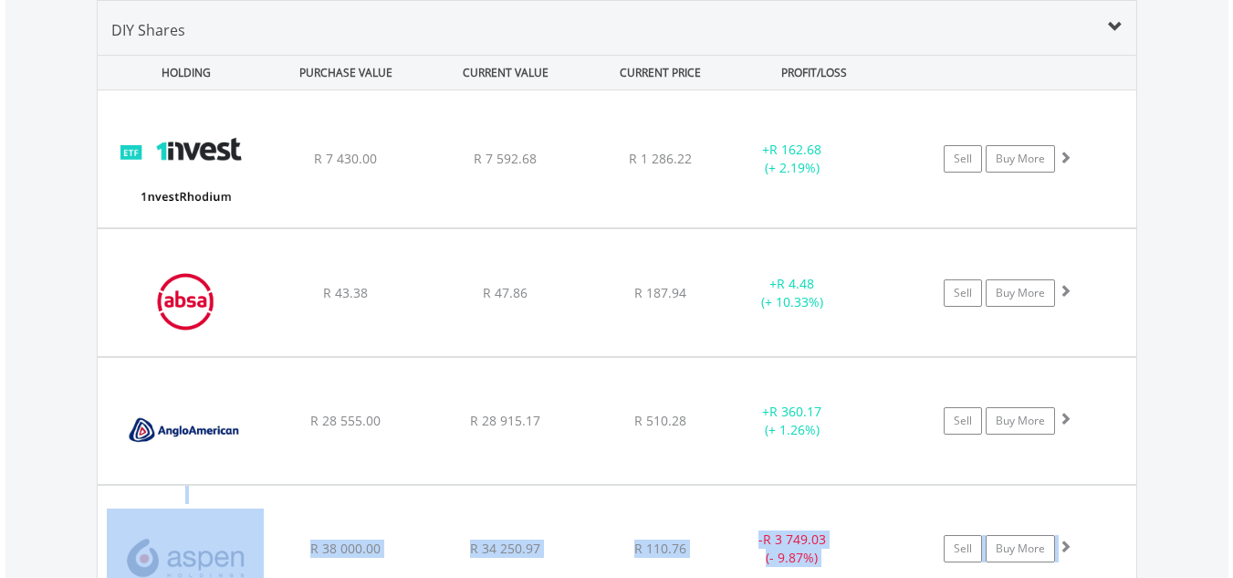
drag, startPoint x: 1231, startPoint y: 481, endPoint x: 1238, endPoint y: 518, distance: 37.1
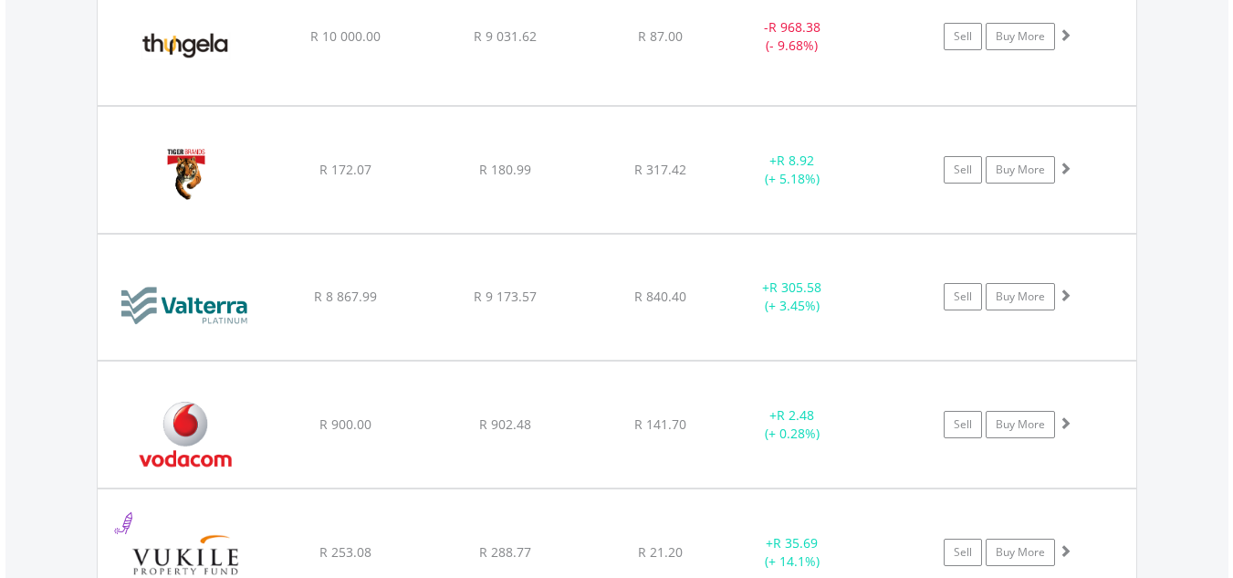
scroll to position [7254, 0]
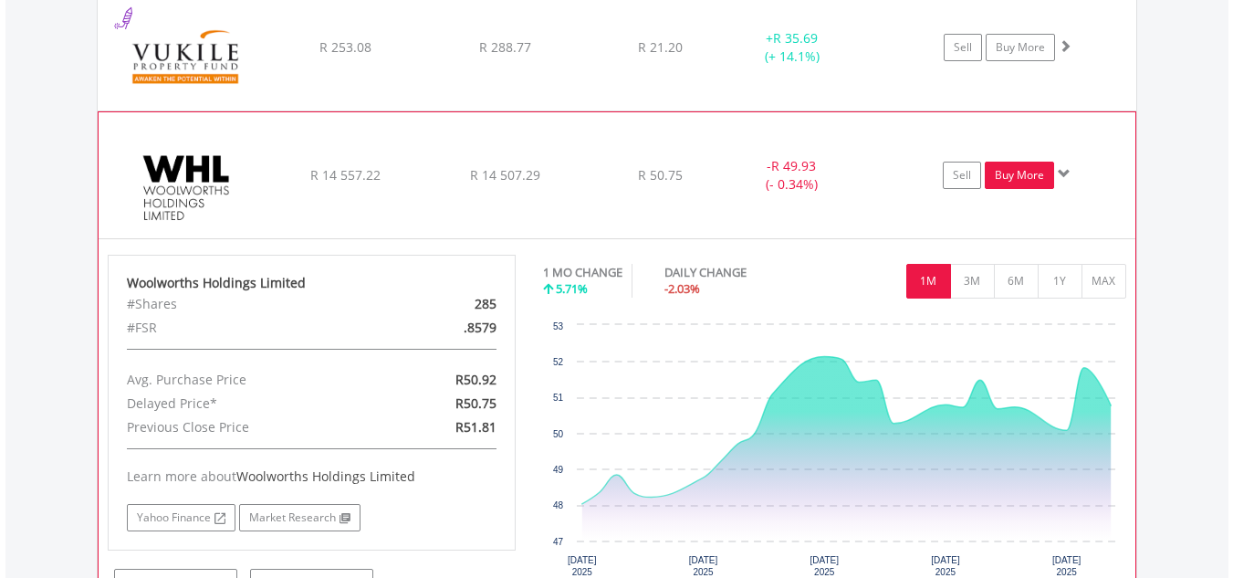
click at [1030, 177] on link "Buy More" at bounding box center [1019, 175] width 69 height 27
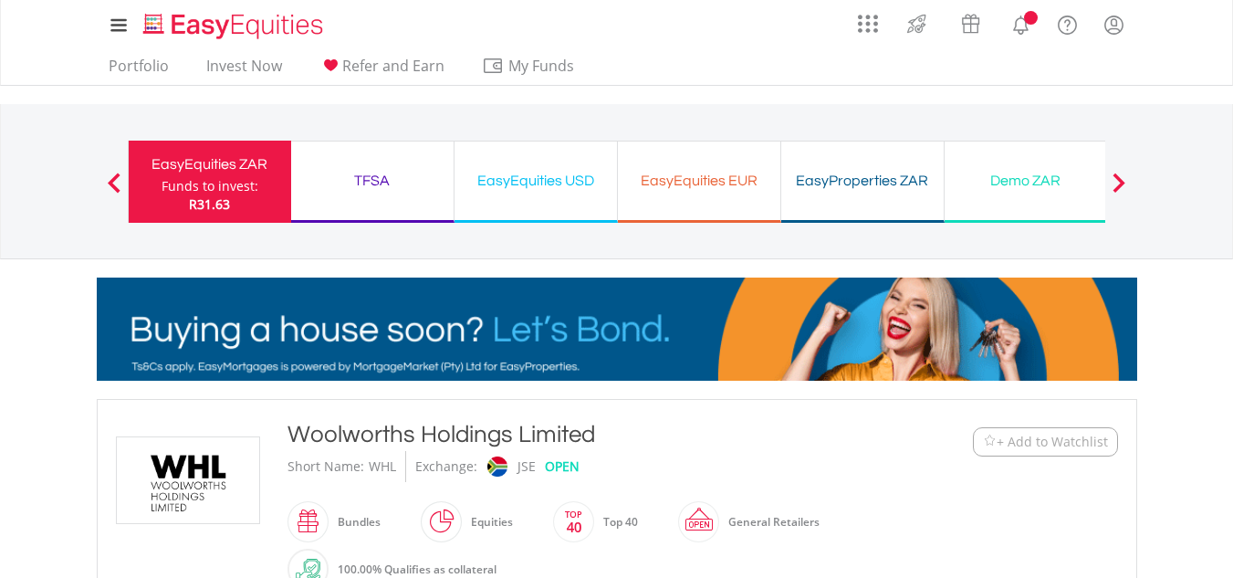
scroll to position [505, 0]
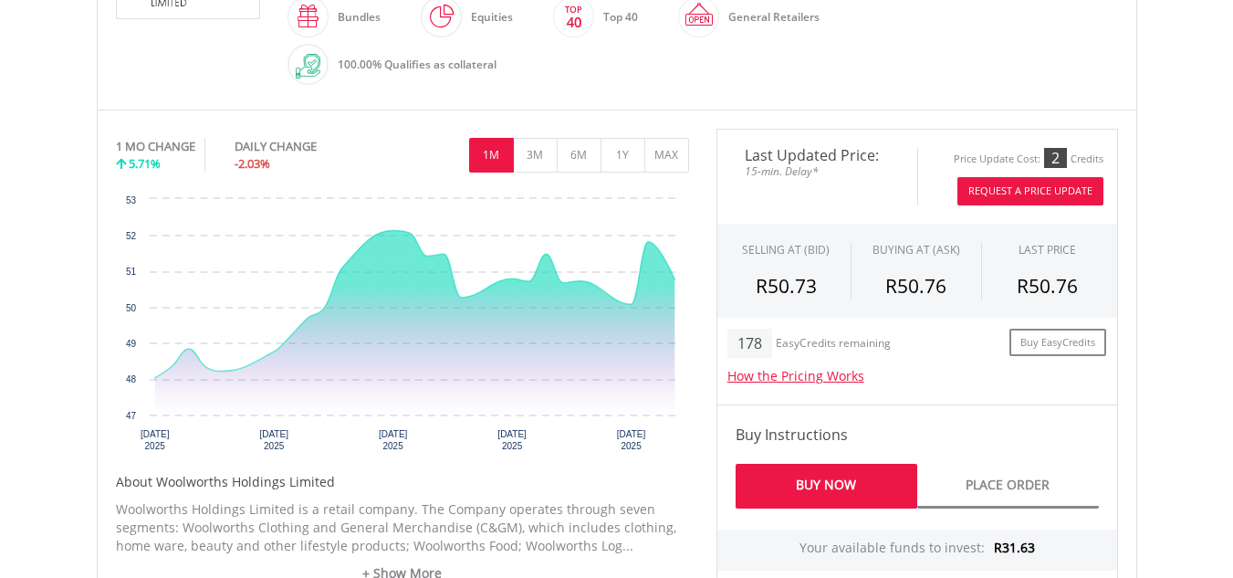
click at [1084, 190] on button "Request A Price Update" at bounding box center [1031, 191] width 146 height 28
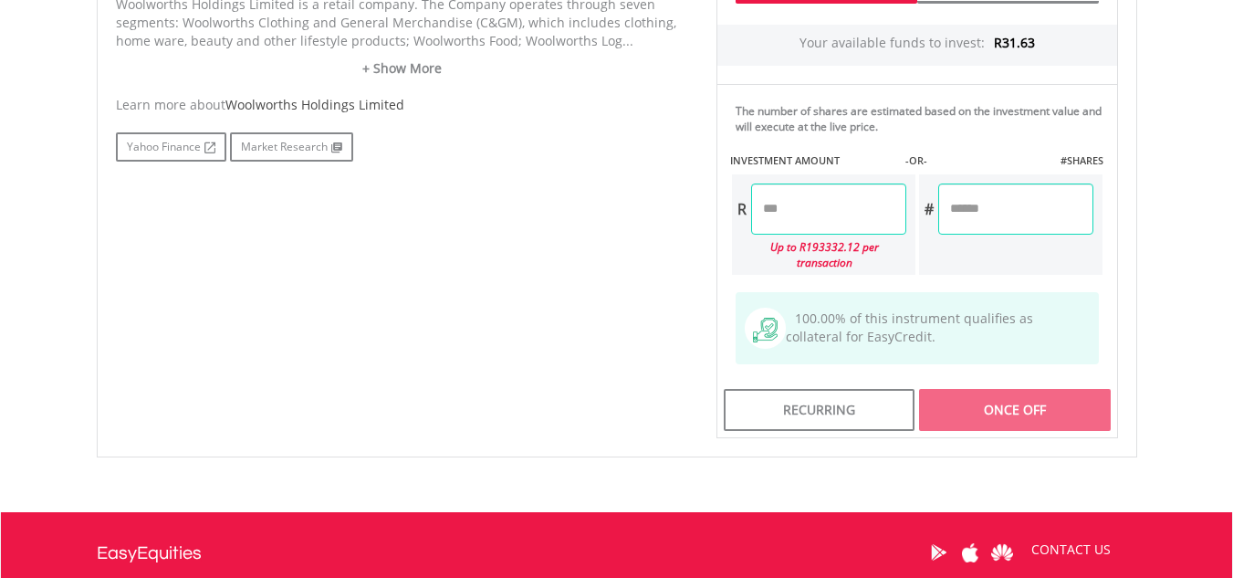
click at [864, 214] on input "number" at bounding box center [828, 208] width 155 height 51
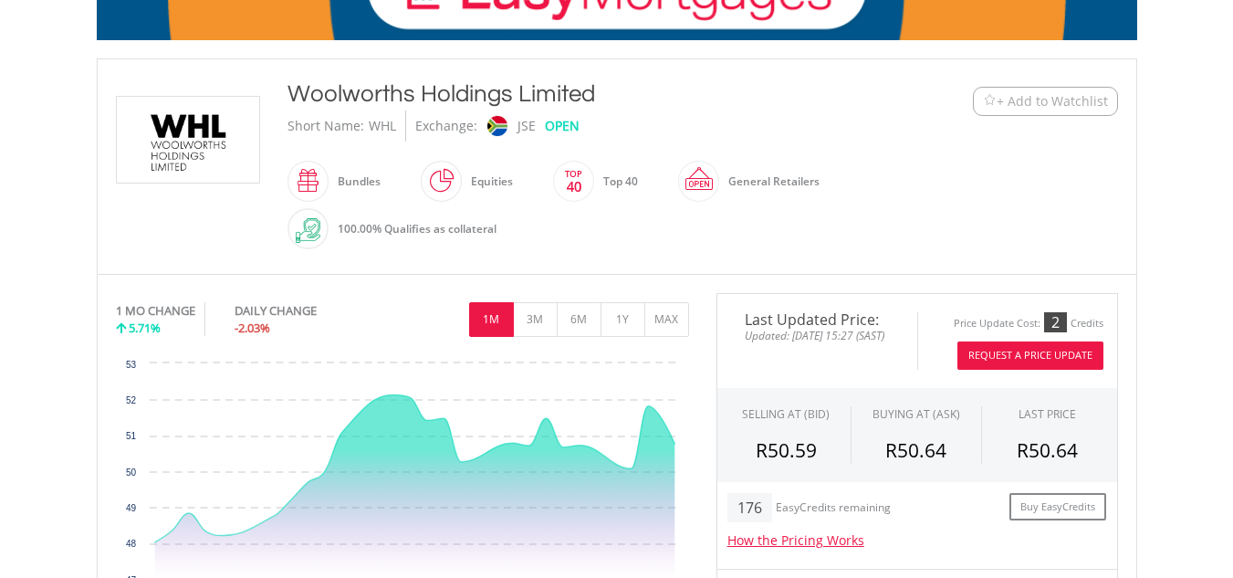
scroll to position [304, 0]
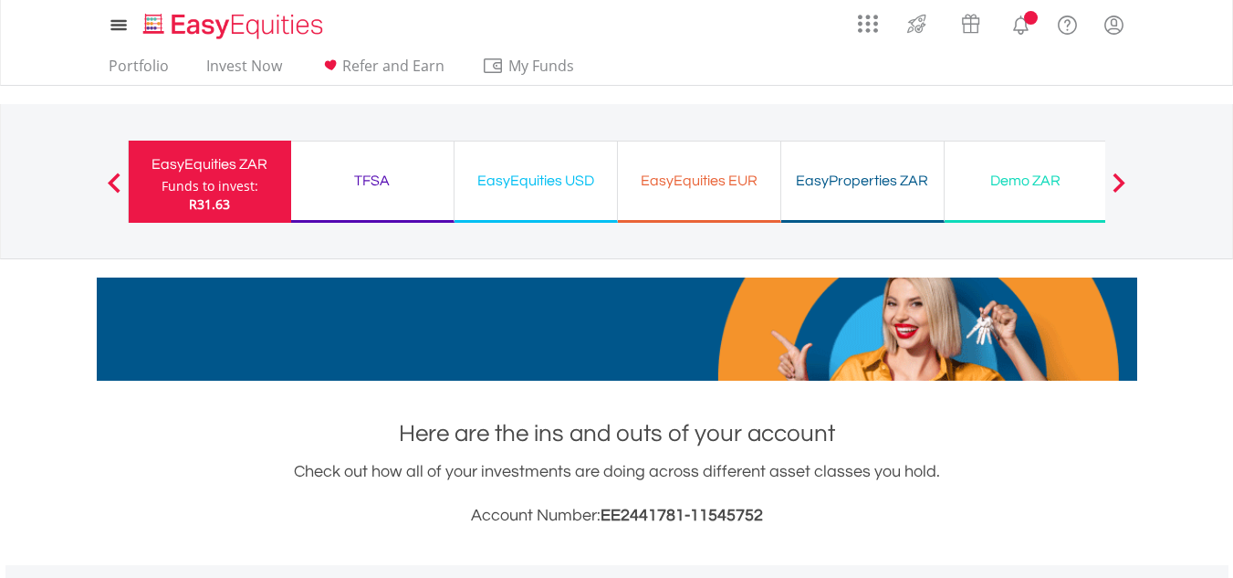
scroll to position [1113, 0]
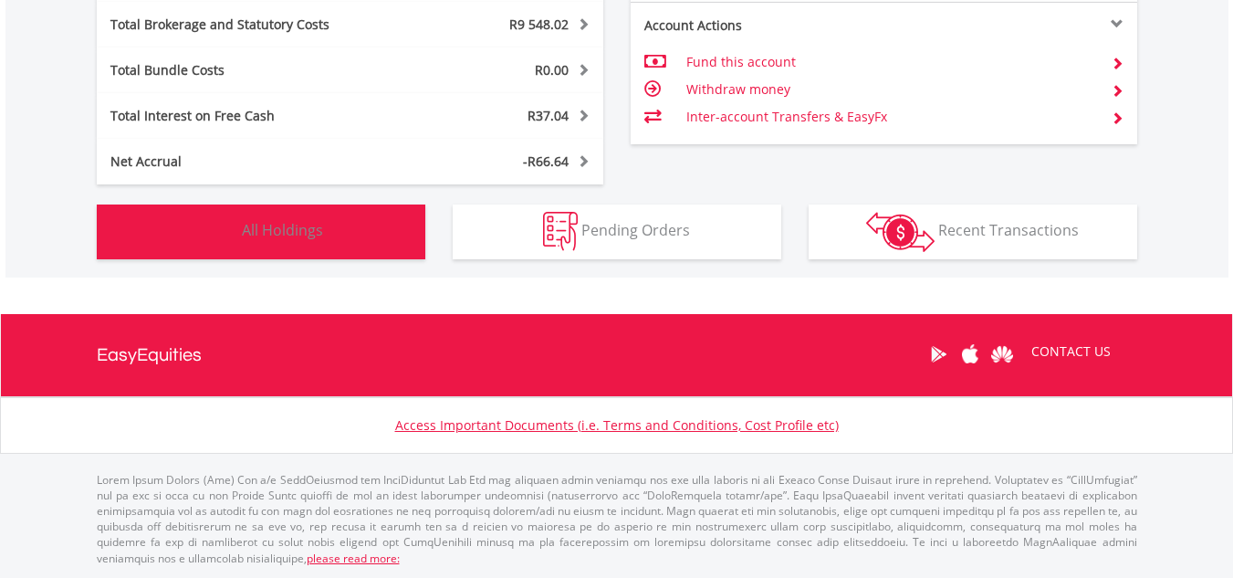
click at [305, 224] on span "All Holdings" at bounding box center [282, 230] width 81 height 20
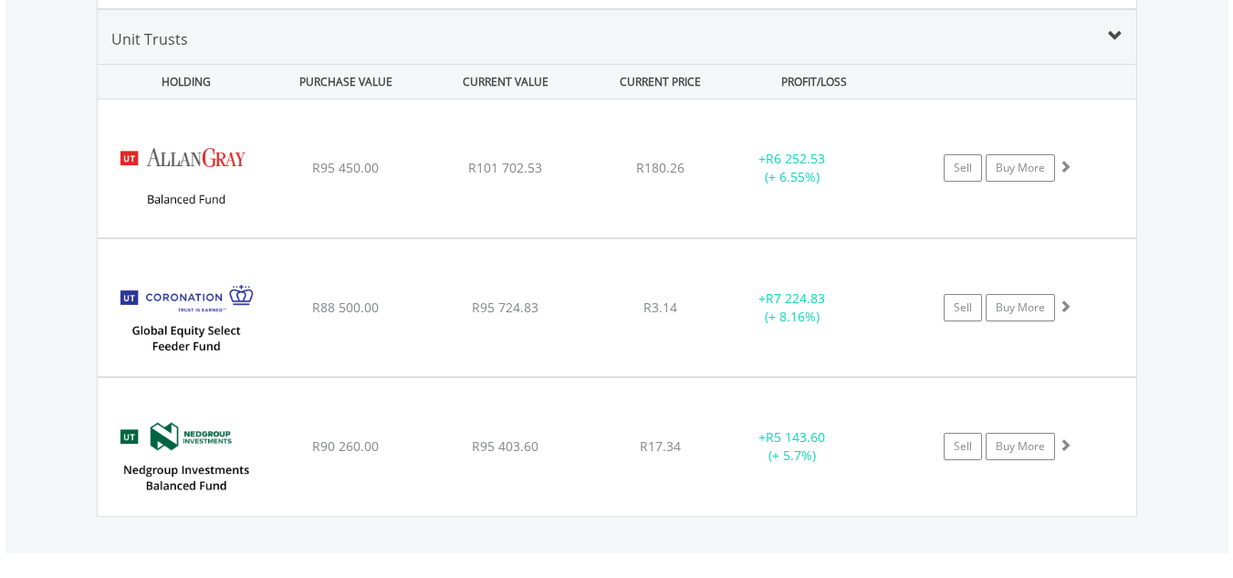
scroll to position [6979, 0]
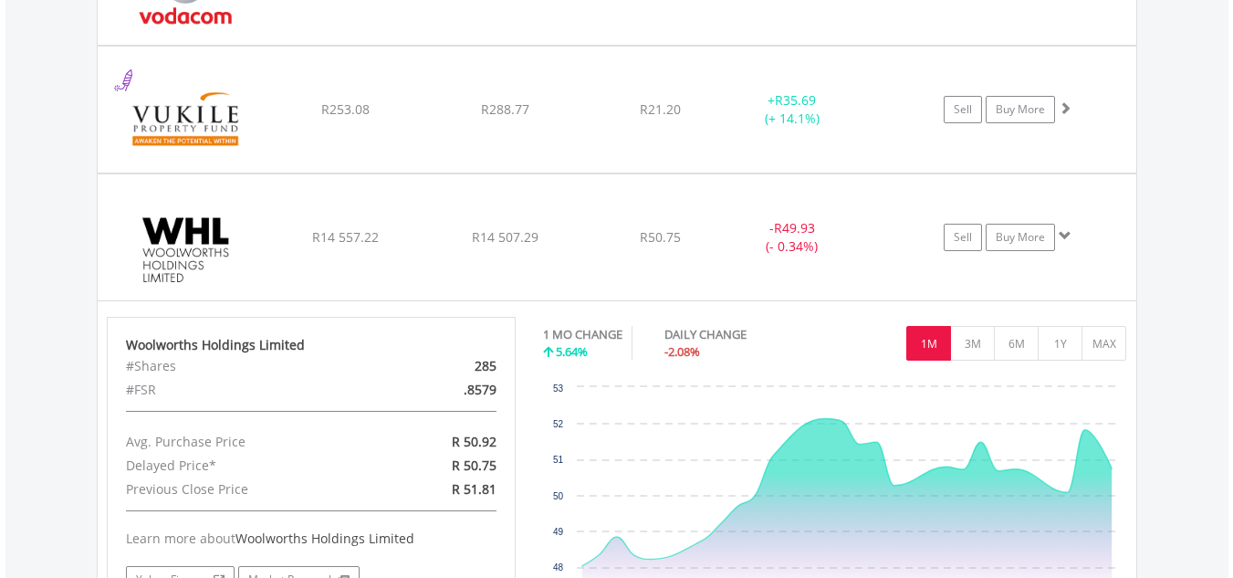
scroll to position [7168, 0]
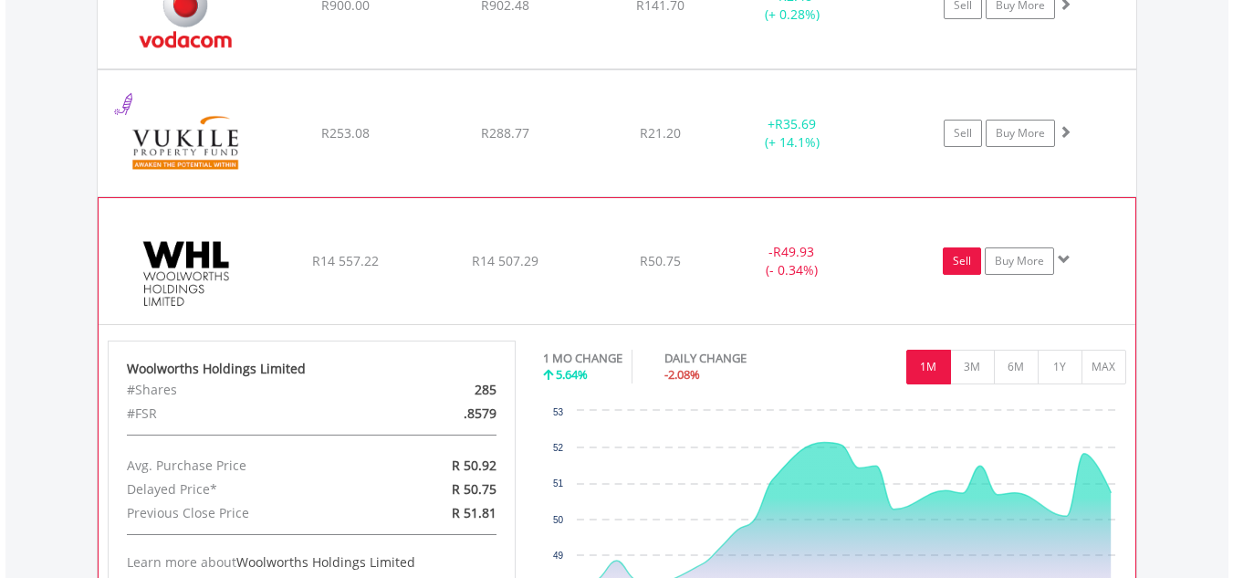
click at [962, 252] on link "Sell" at bounding box center [962, 260] width 38 height 27
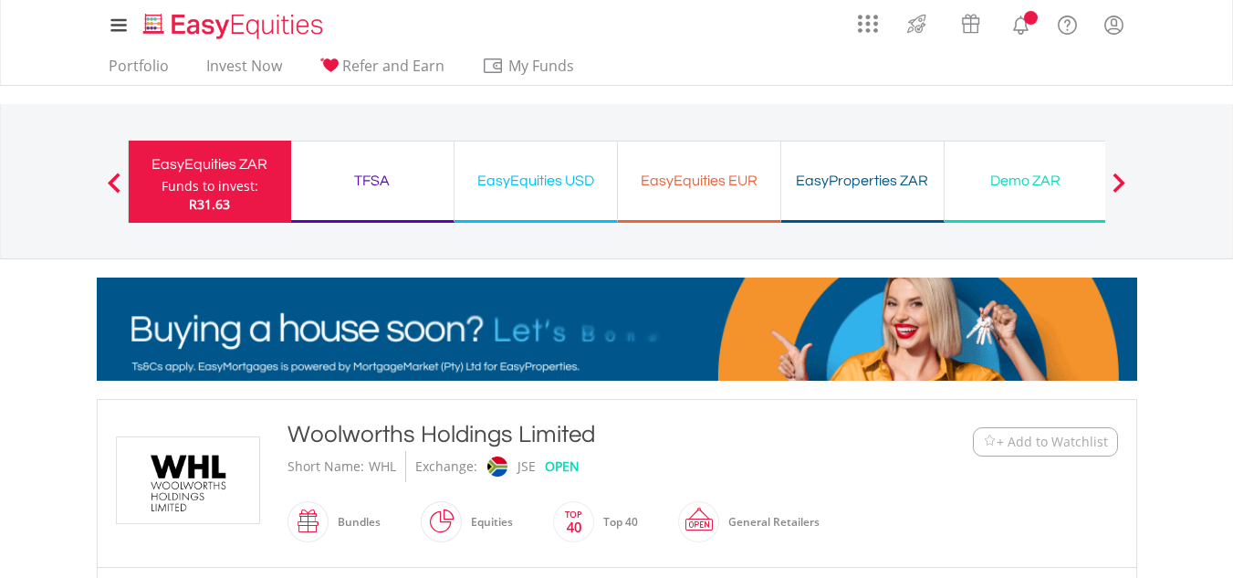
scroll to position [505, 0]
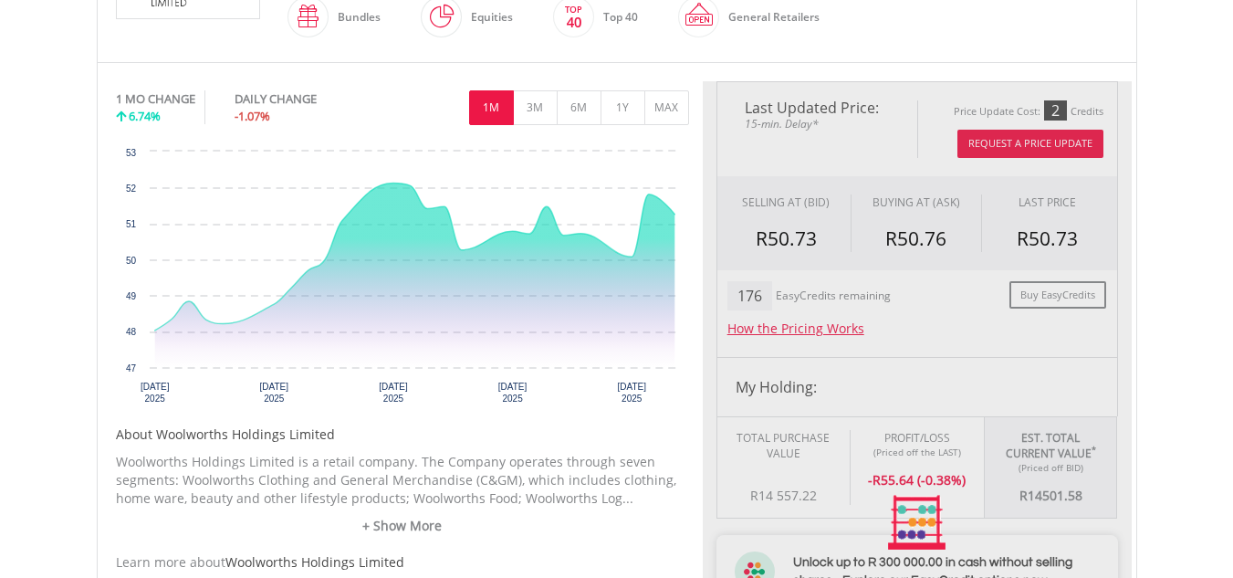
type input "********"
type input "******"
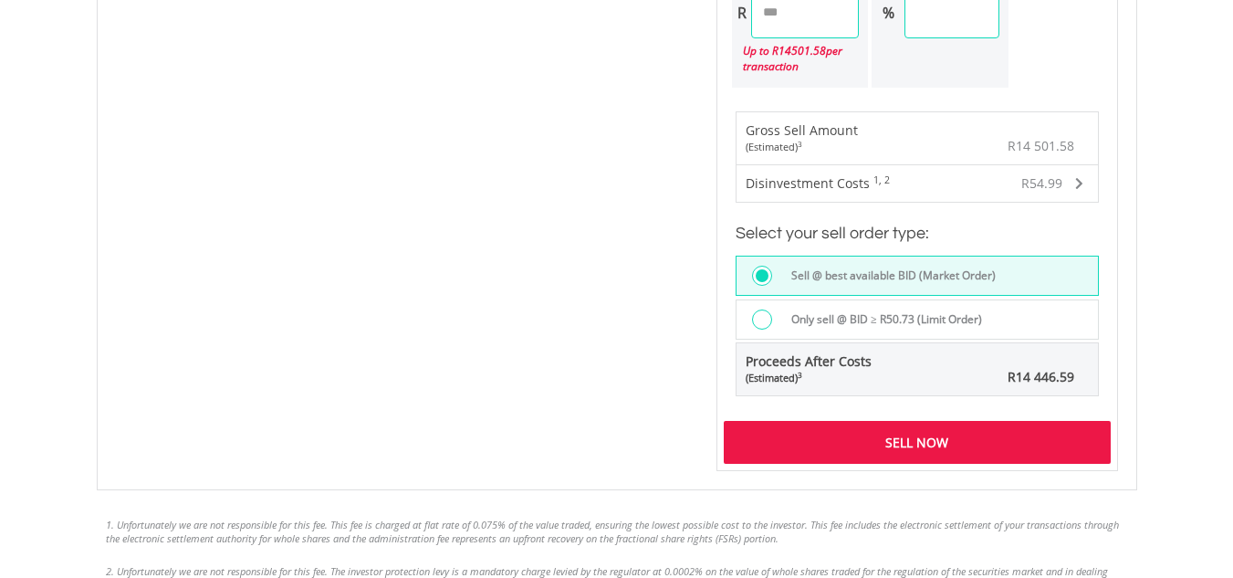
scroll to position [1283, 0]
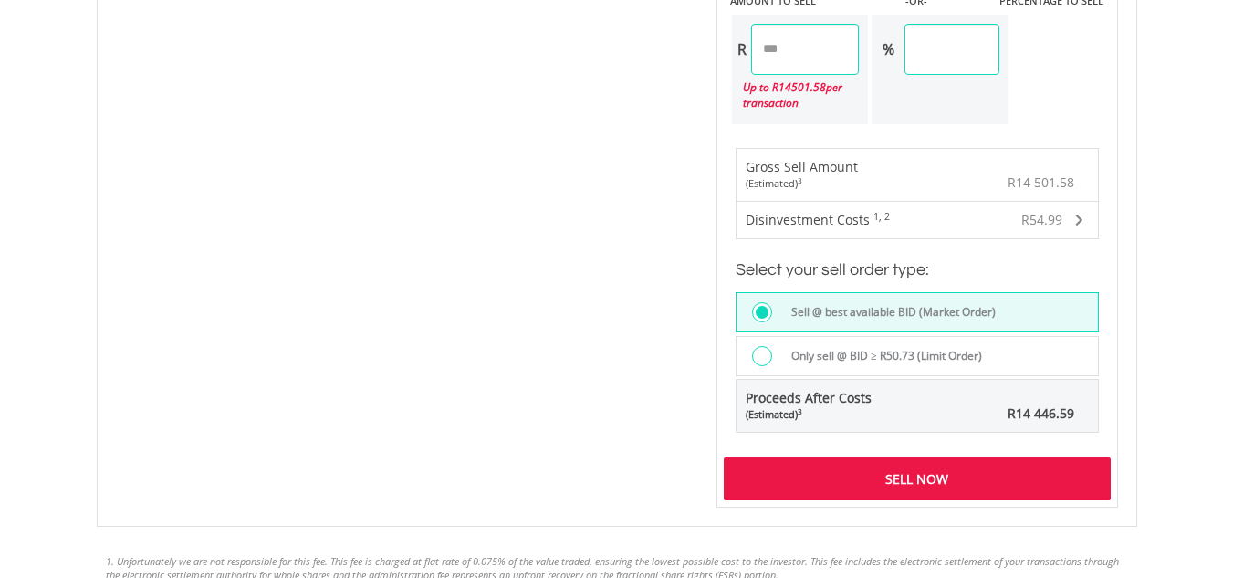
click at [816, 47] on input "********" at bounding box center [805, 49] width 109 height 51
type input "*"
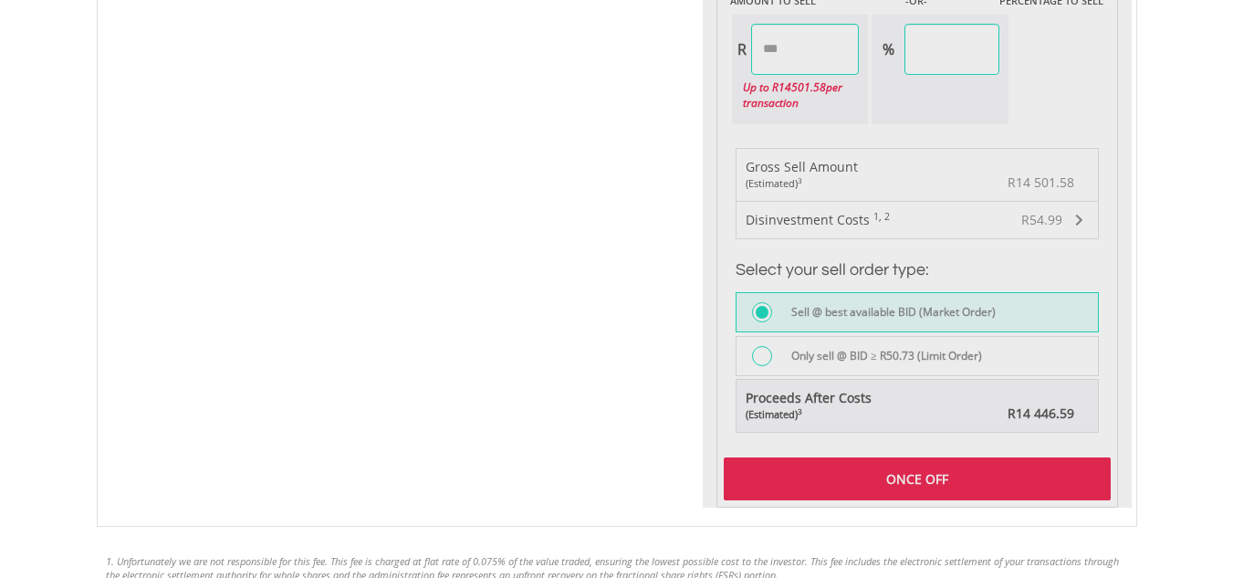
type input "*******"
type input "*****"
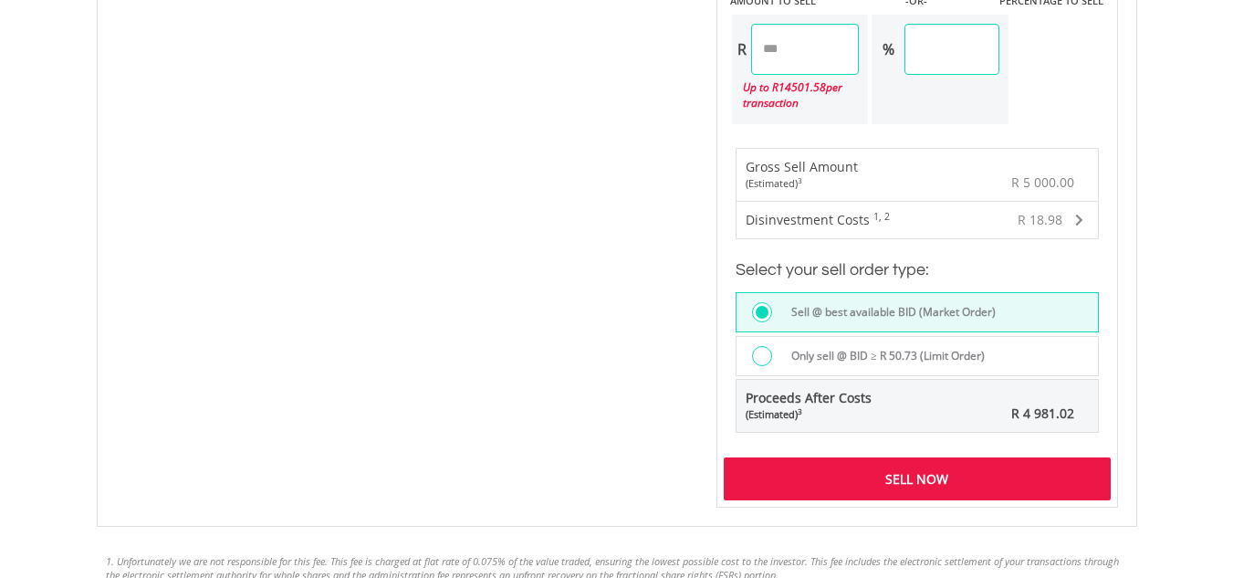
click at [1013, 477] on div "Sell Now" at bounding box center [917, 478] width 387 height 42
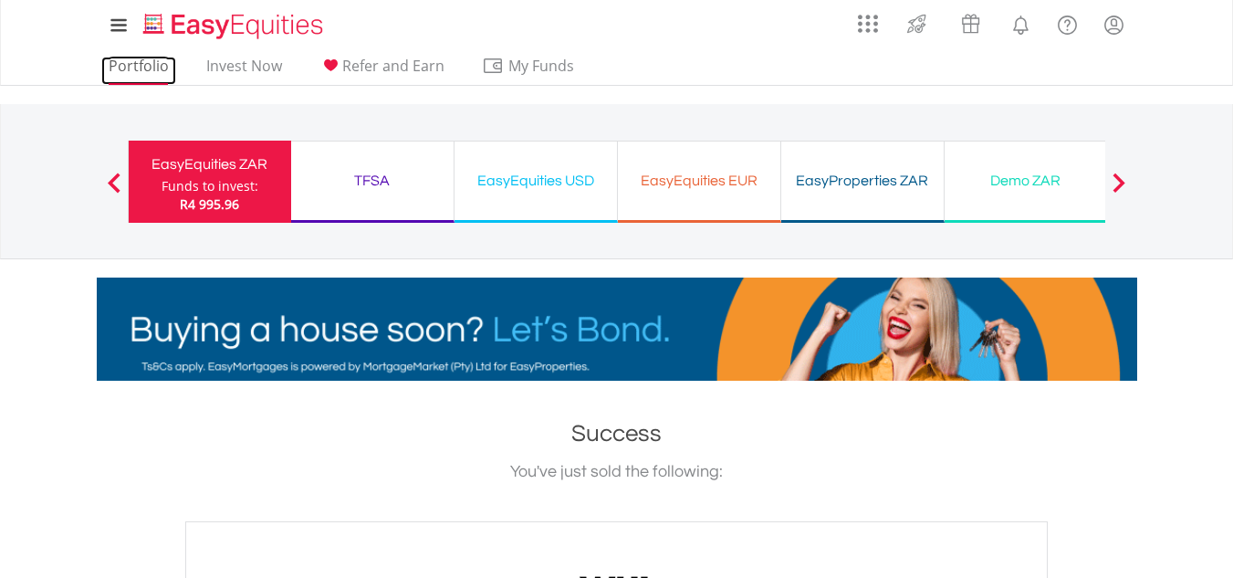
click at [141, 72] on link "Portfolio" at bounding box center [138, 71] width 75 height 28
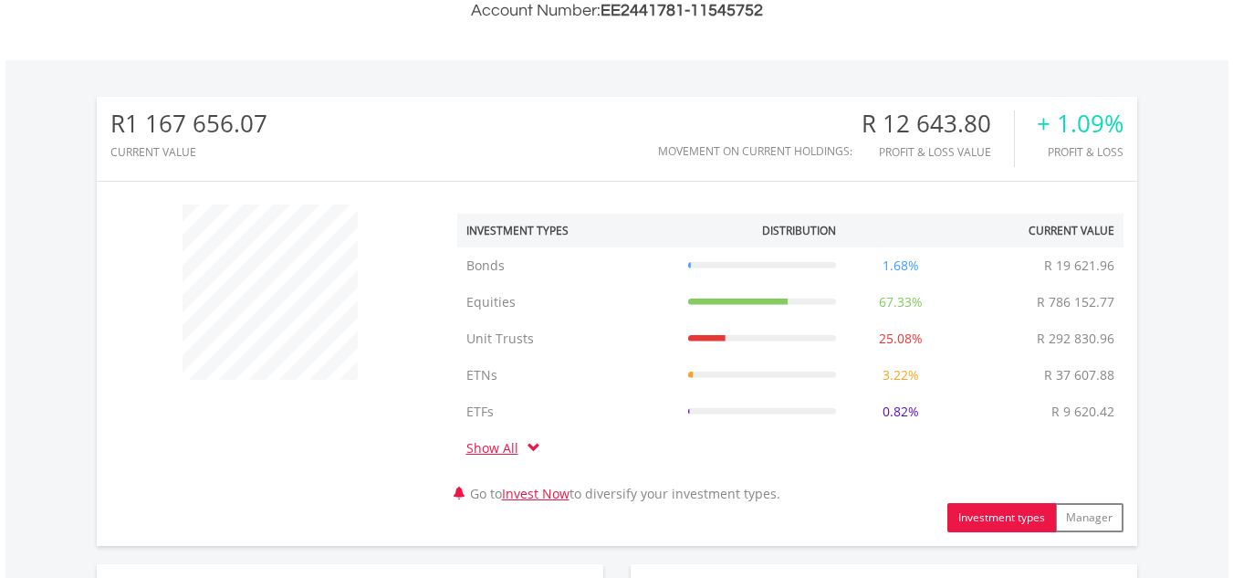
scroll to position [1010, 0]
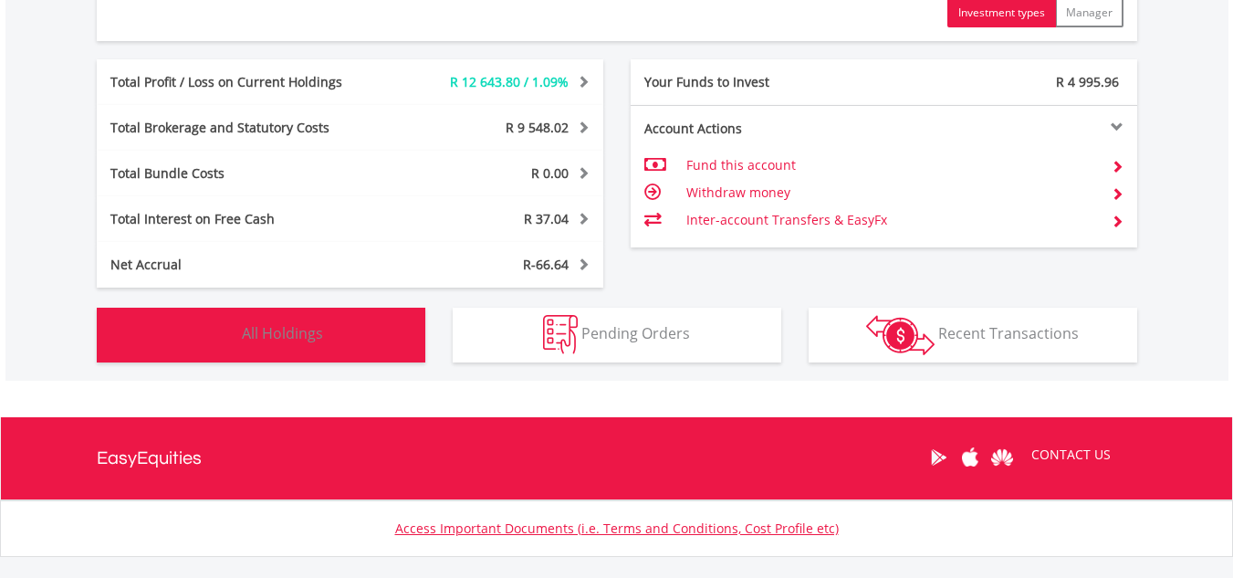
click at [170, 332] on button "Holdings All Holdings" at bounding box center [261, 335] width 329 height 55
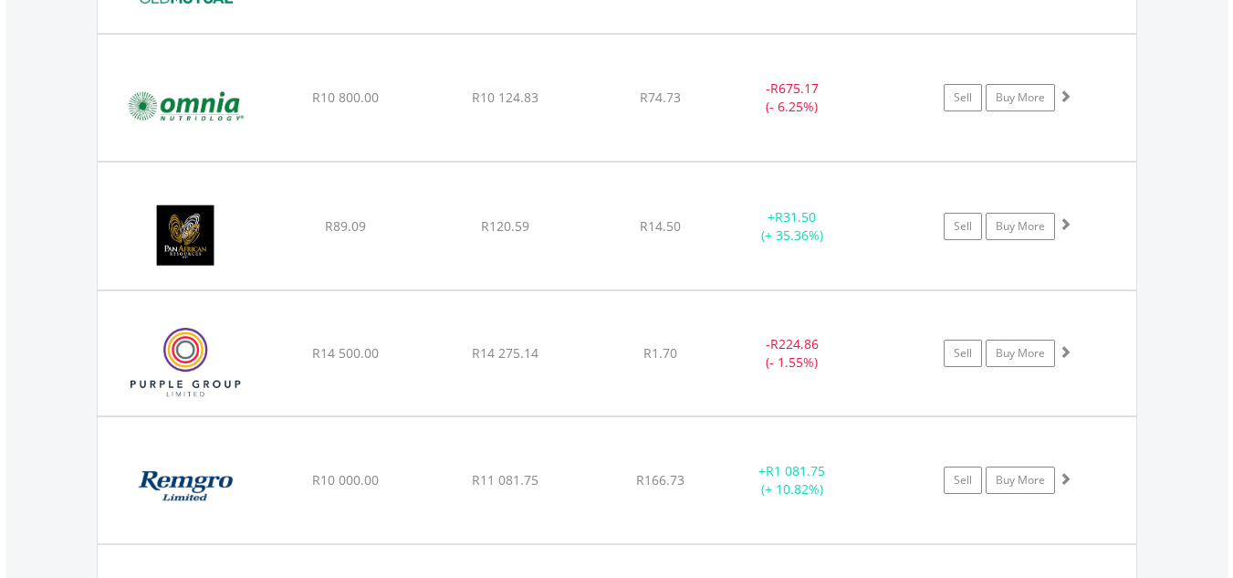
scroll to position [7149, 0]
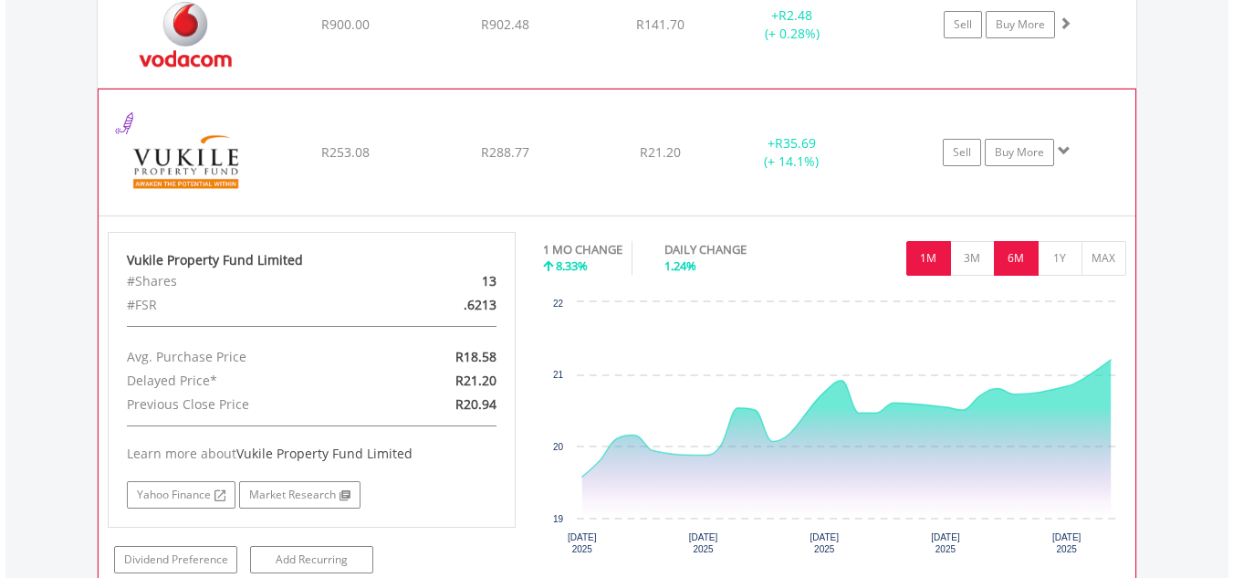
click at [1013, 252] on button "6M" at bounding box center [1016, 258] width 45 height 35
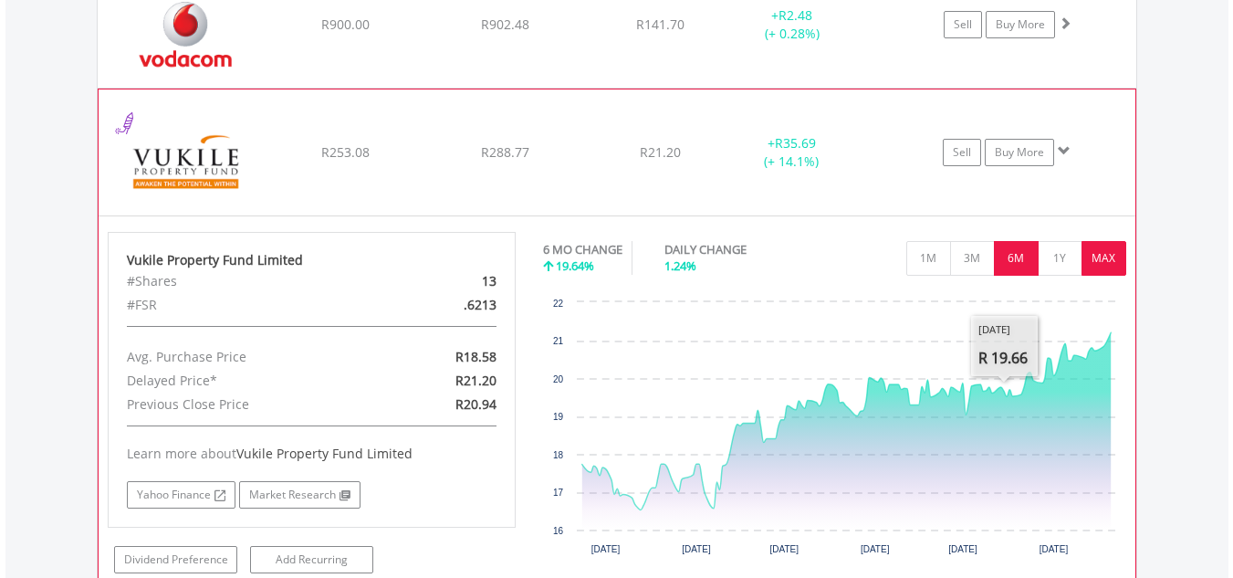
click at [1103, 260] on button "MAX" at bounding box center [1104, 258] width 45 height 35
